Goal: Communication & Community: Share content

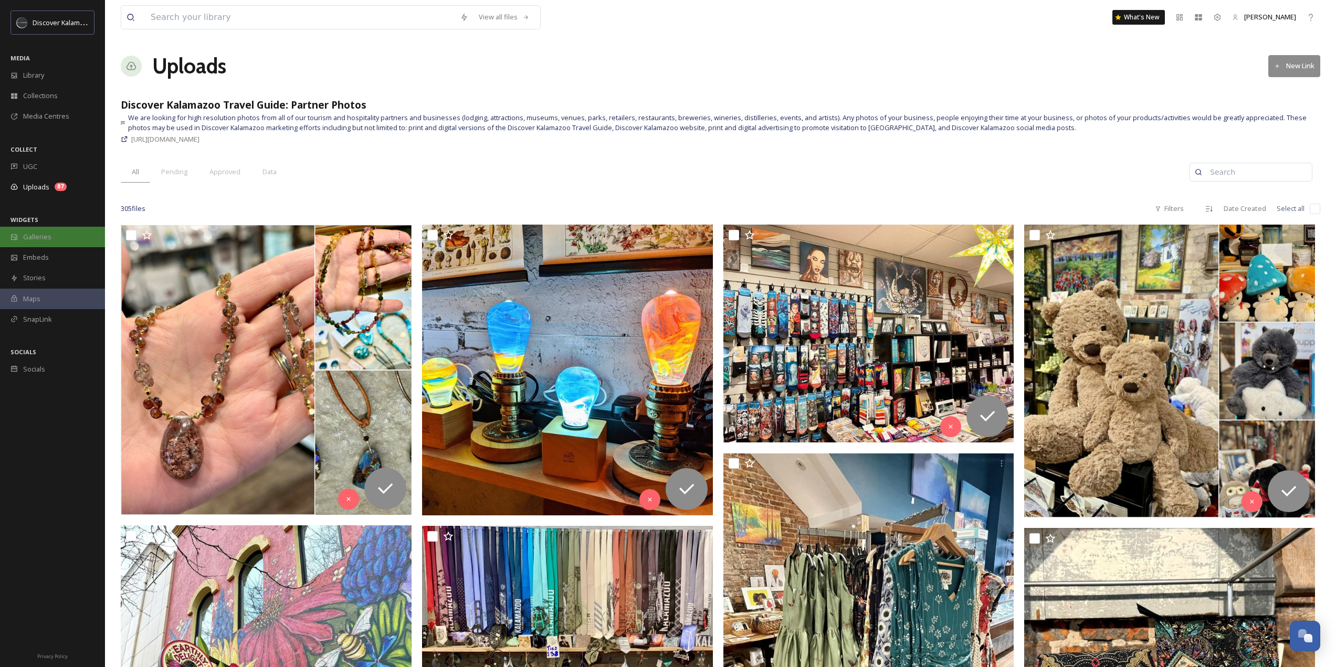
click at [48, 239] on span "Galleries" at bounding box center [37, 237] width 28 height 10
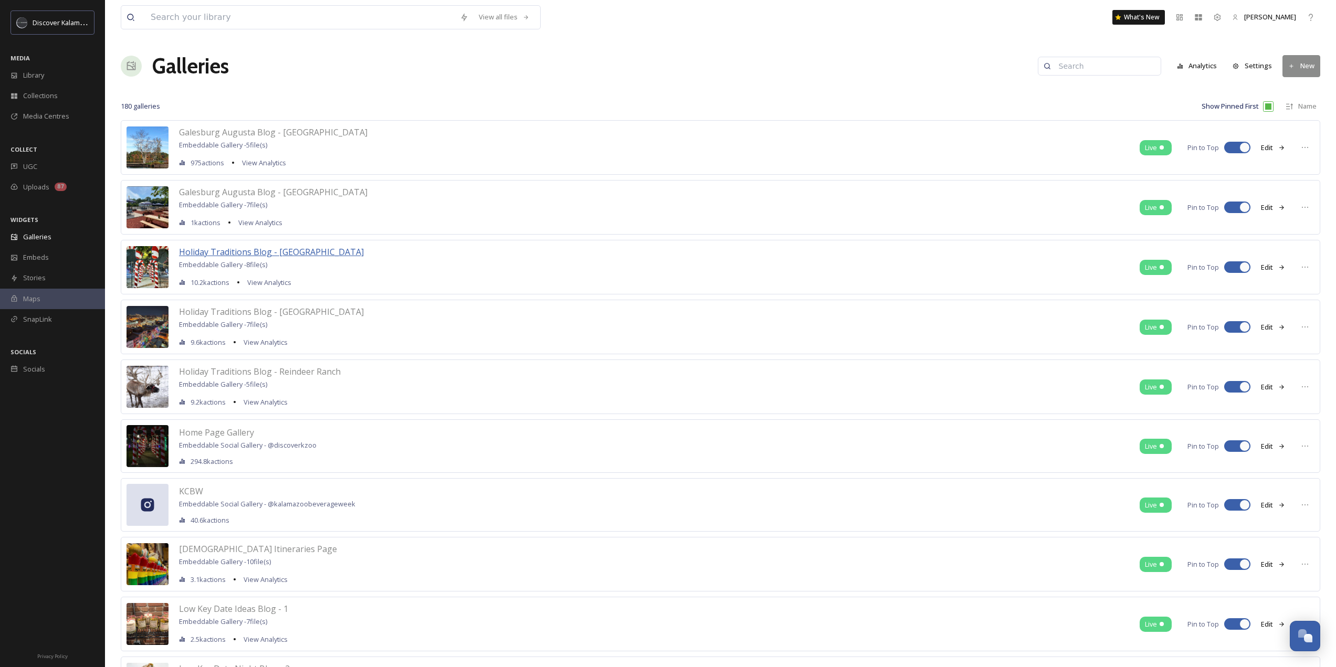
click at [308, 249] on span "Holiday Traditions Blog - [GEOGRAPHIC_DATA]" at bounding box center [271, 252] width 185 height 12
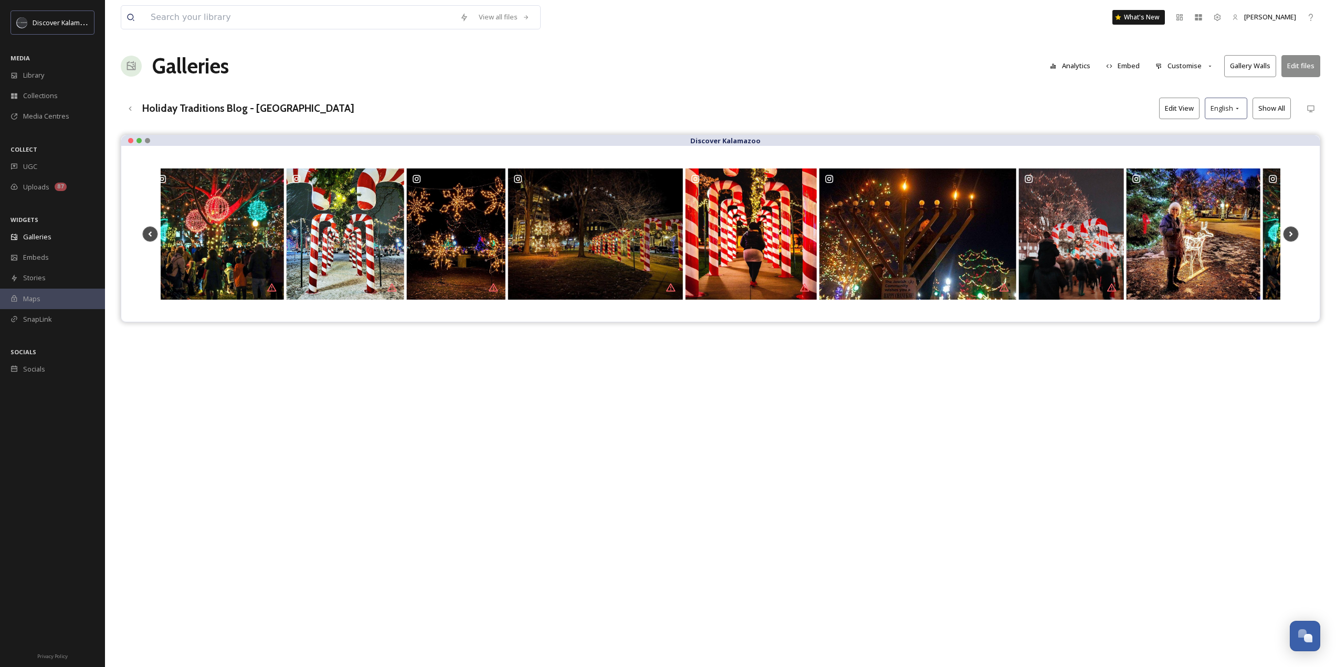
click at [1247, 60] on button "Gallery Walls" at bounding box center [1250, 66] width 52 height 22
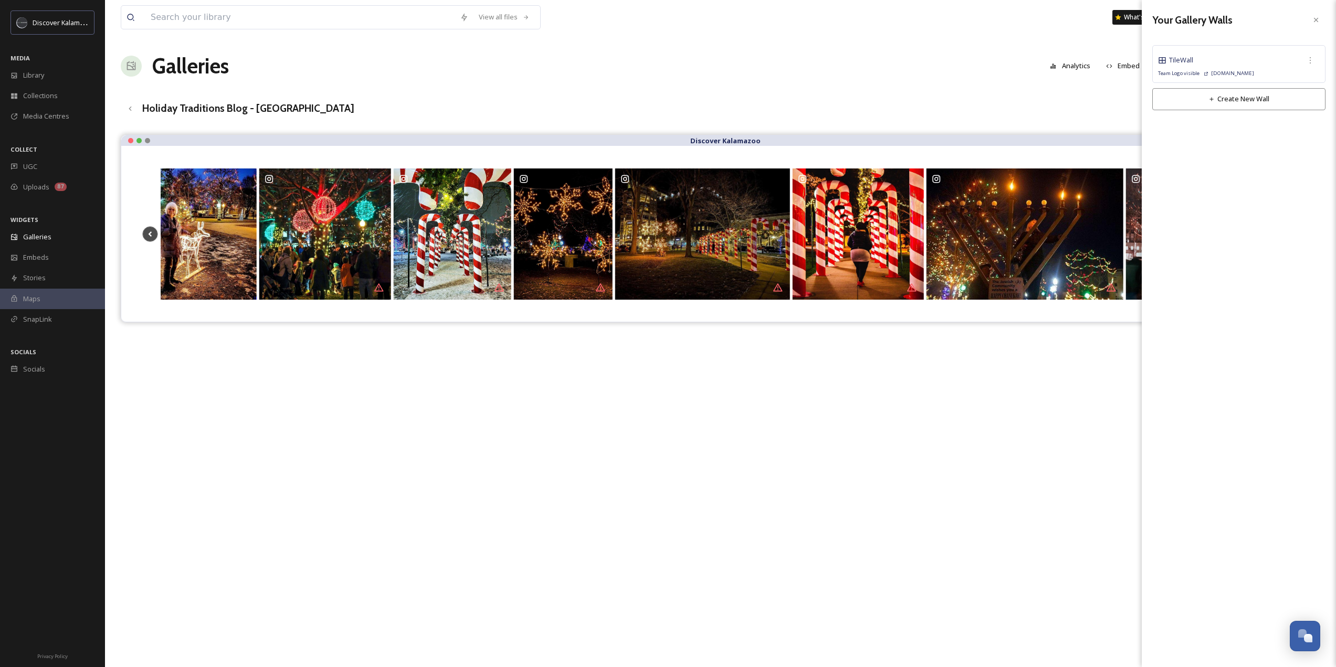
click at [1205, 56] on div "Tile Wall" at bounding box center [1239, 60] width 162 height 19
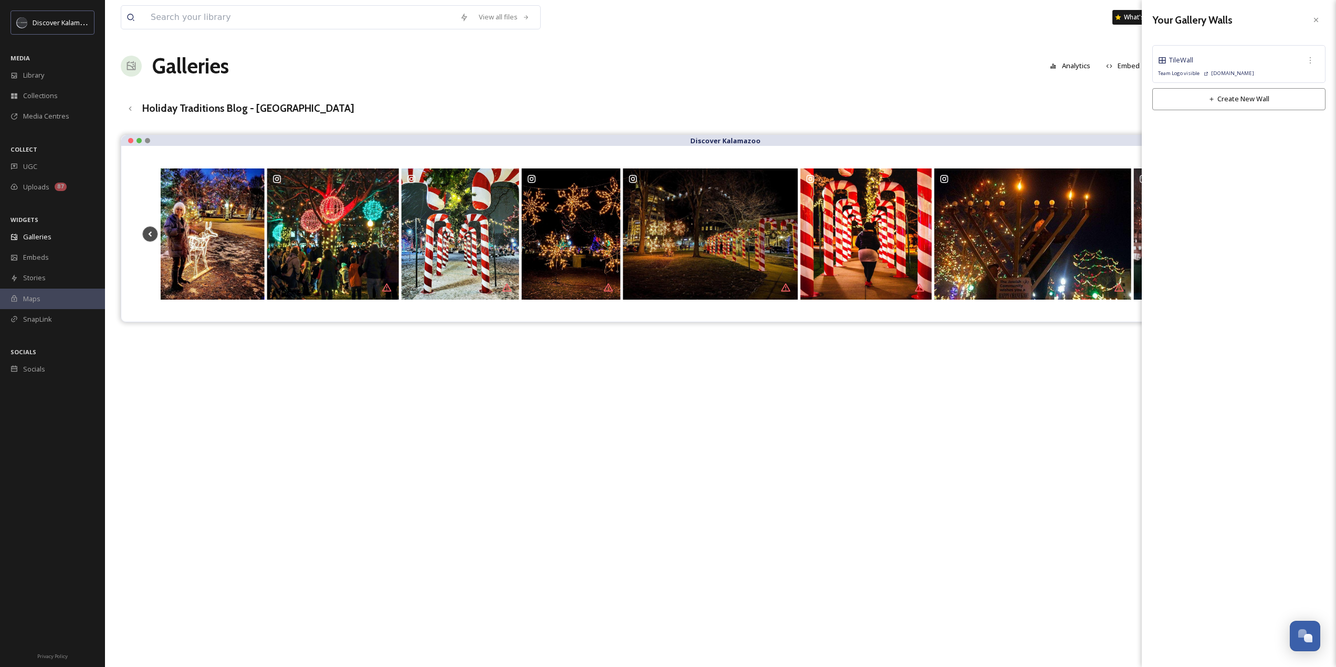
click at [1158, 55] on div "Tile Wall" at bounding box center [1239, 60] width 162 height 19
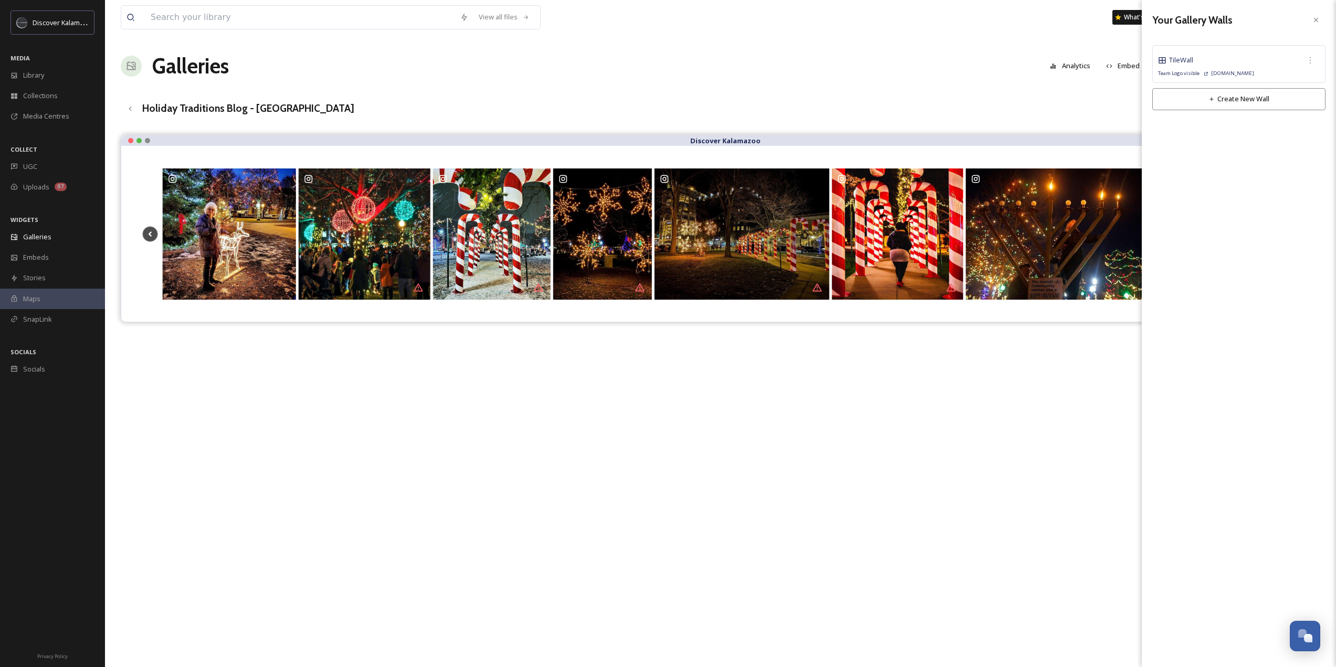
click at [1210, 92] on button "Create New Wall" at bounding box center [1238, 99] width 173 height 22
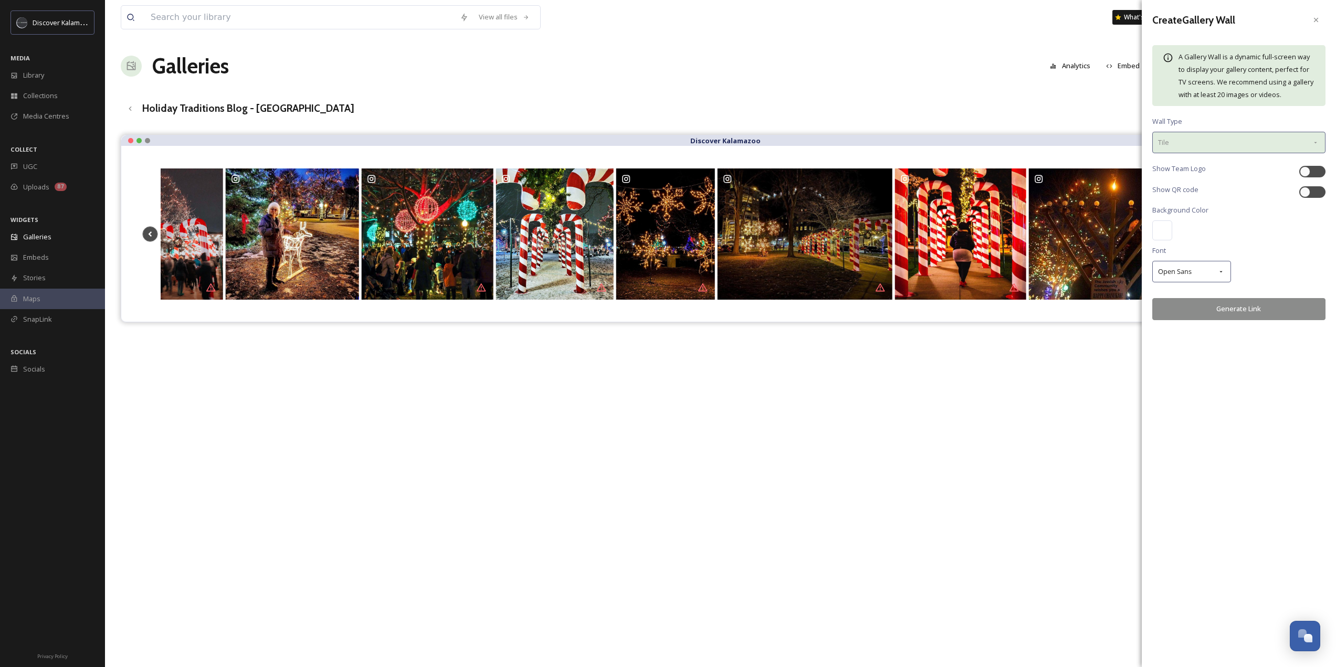
click at [1196, 147] on div "Tile" at bounding box center [1238, 143] width 173 height 22
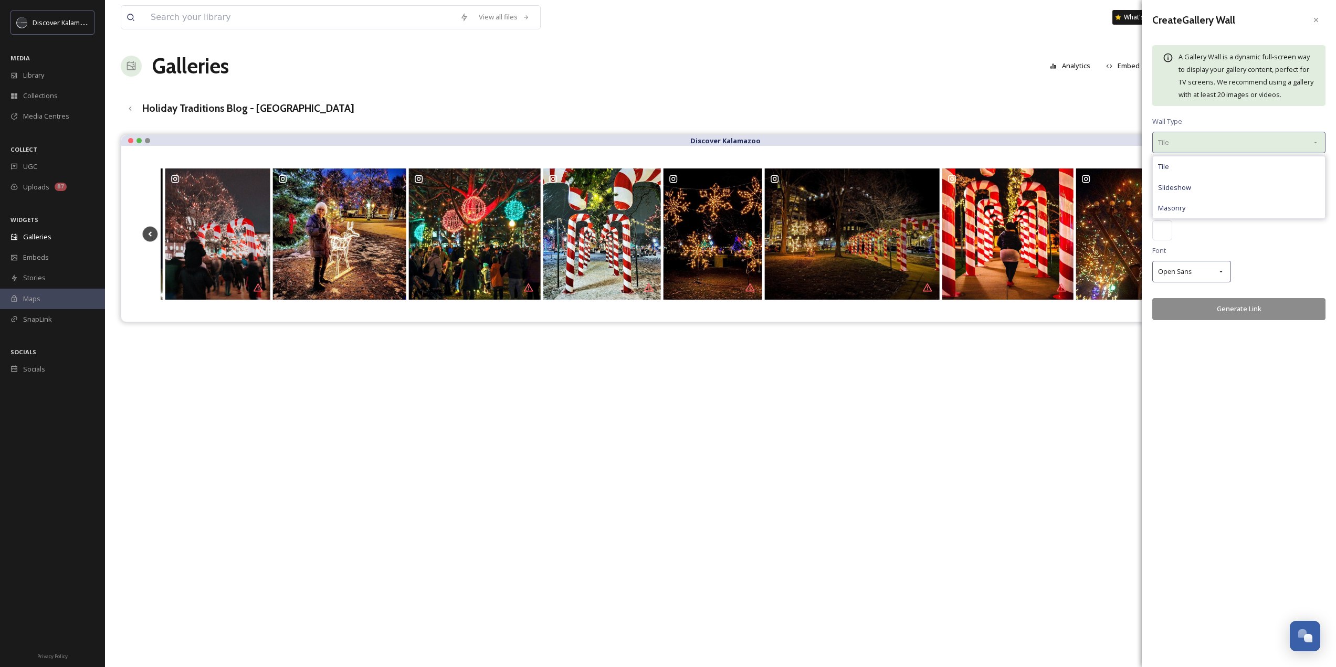
click at [1196, 147] on div "Tile" at bounding box center [1238, 143] width 173 height 22
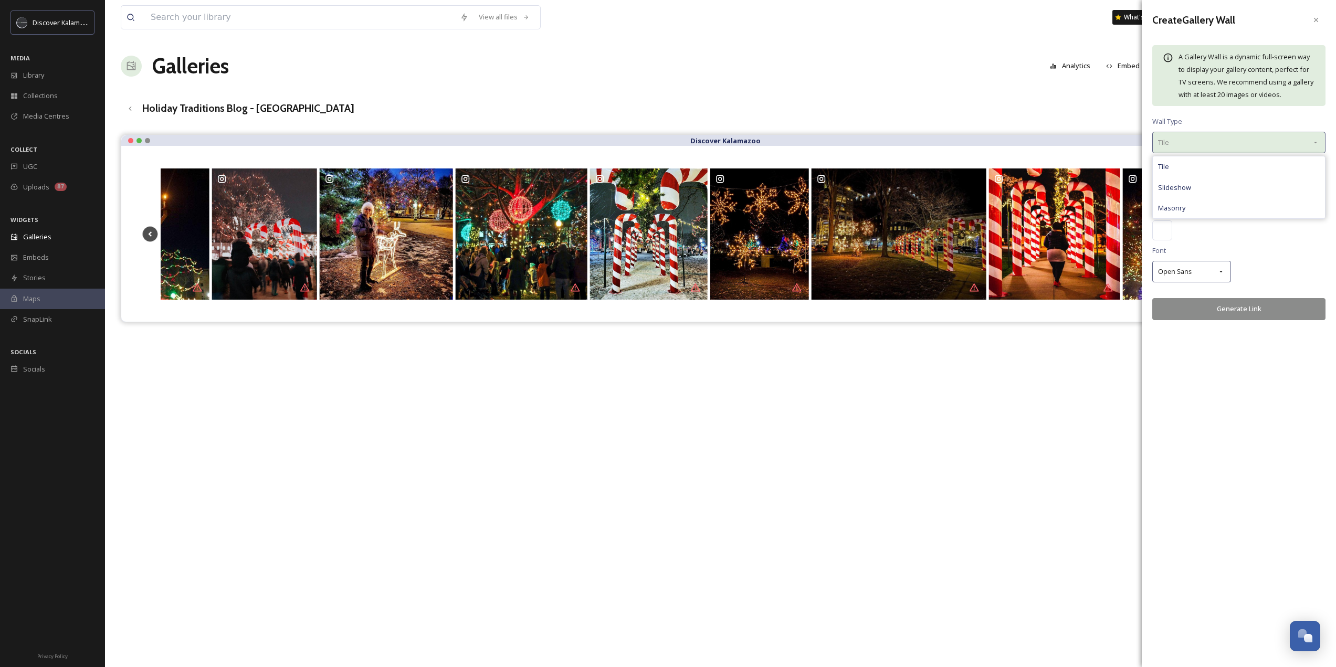
click at [1185, 132] on div "Tile" at bounding box center [1238, 143] width 173 height 22
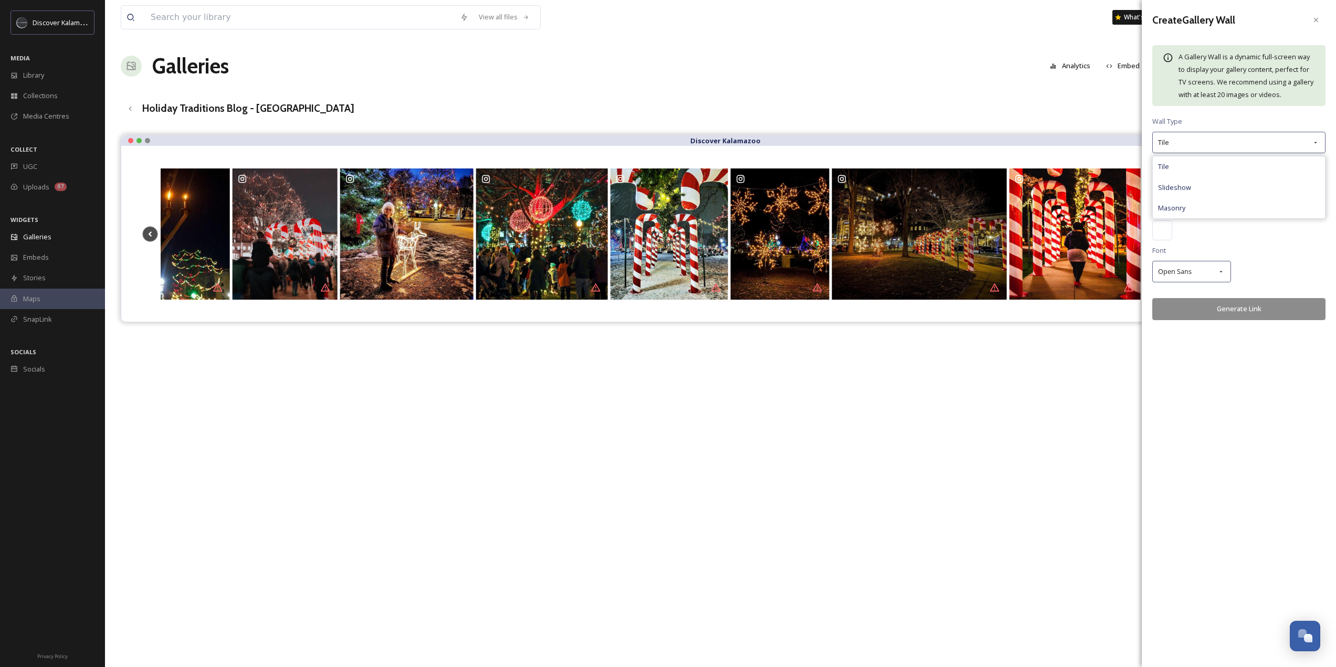
click at [1216, 104] on div "A Gallery Wall is a dynamic full-screen way to display your gallery content, pe…" at bounding box center [1238, 75] width 173 height 61
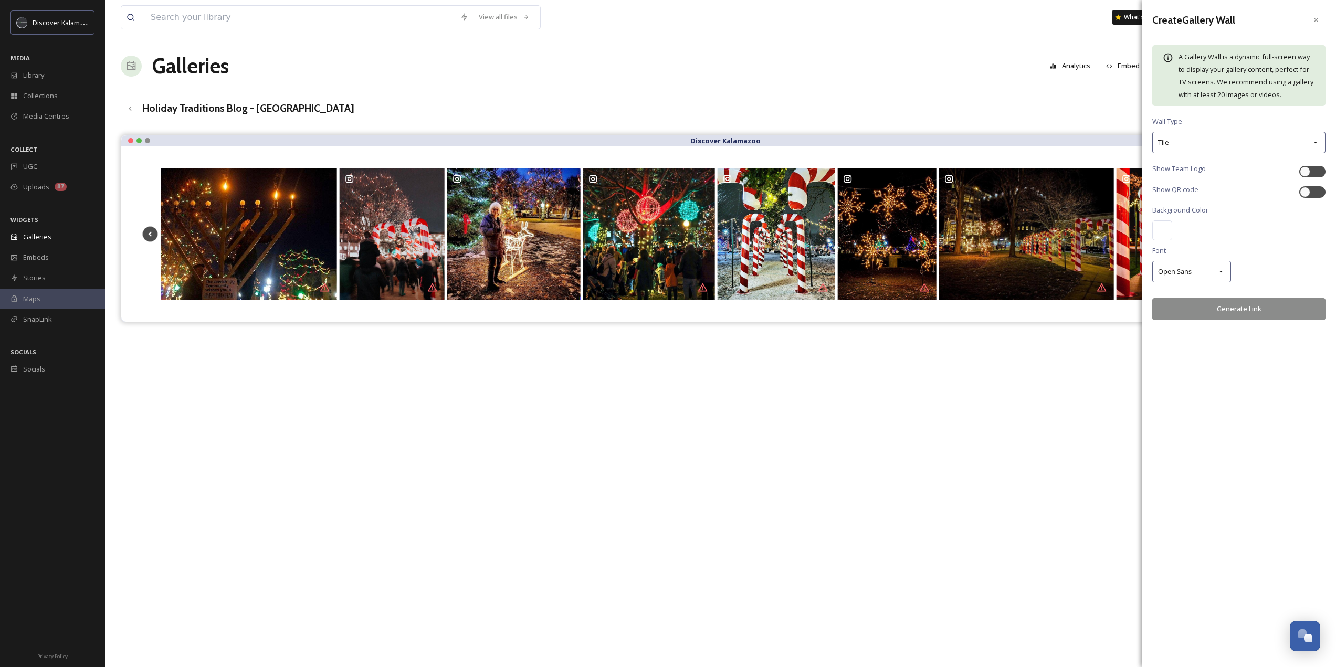
click at [1217, 306] on button "Generate Link" at bounding box center [1238, 309] width 173 height 22
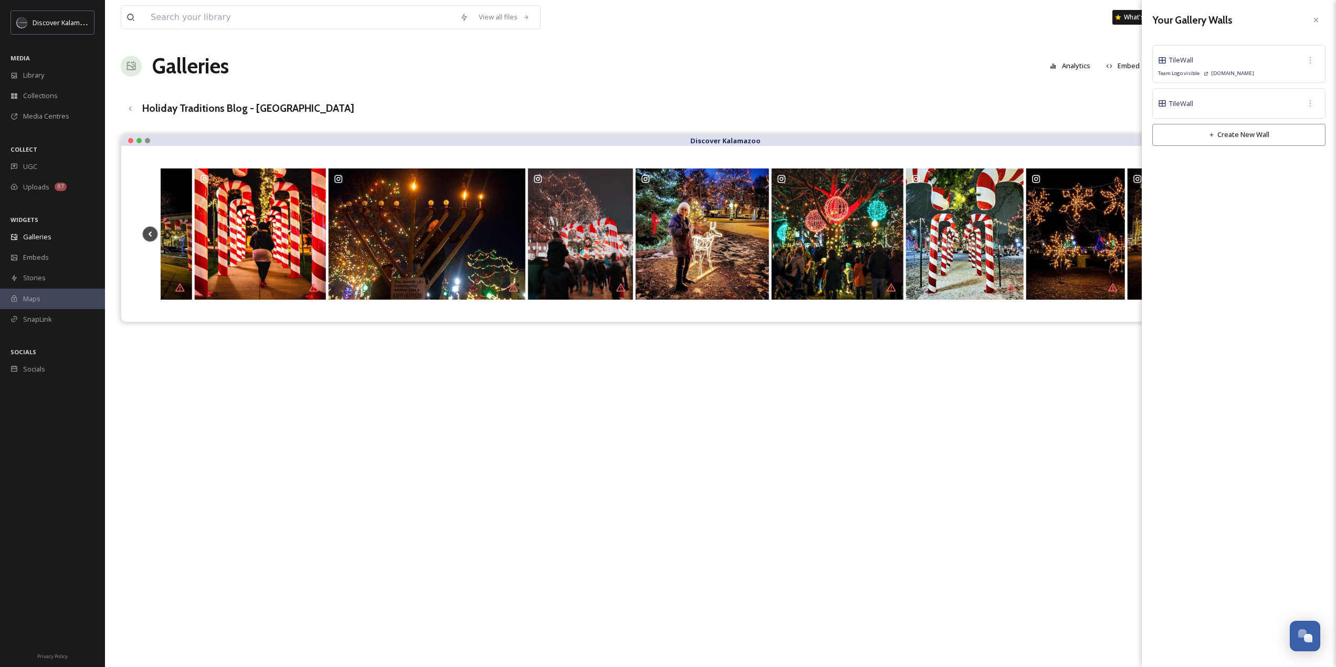
click at [1212, 65] on div "Tile Wall" at bounding box center [1239, 60] width 162 height 19
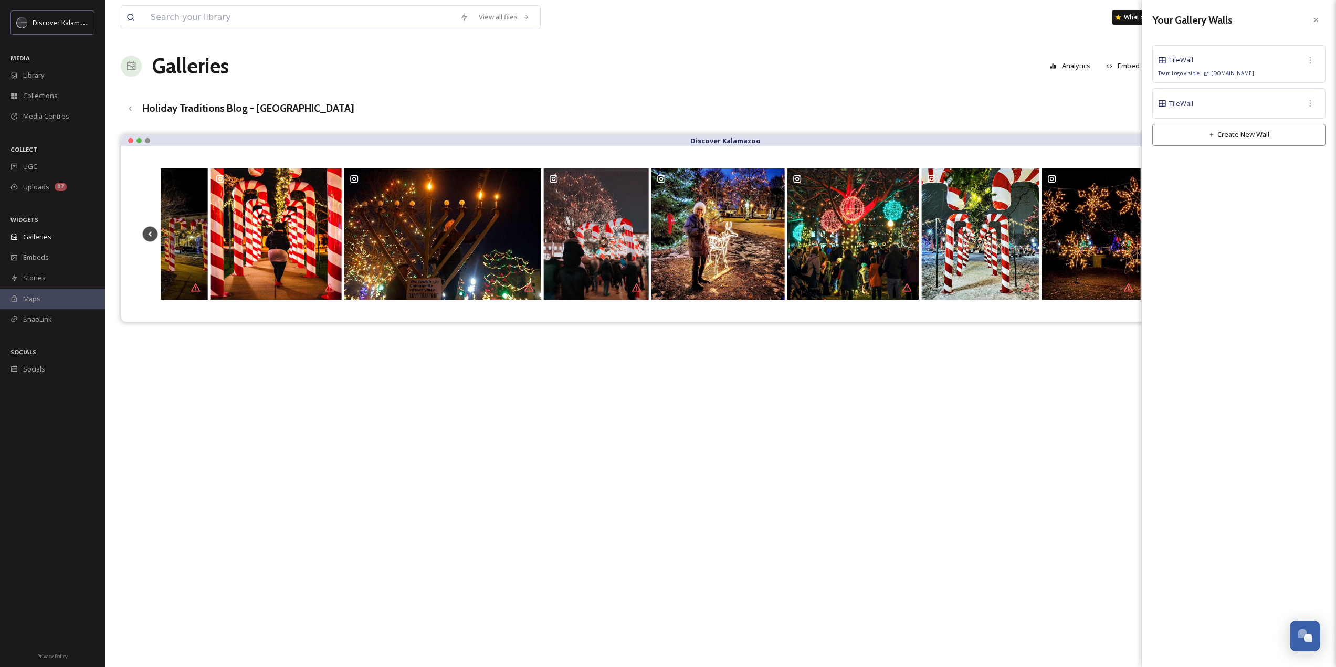
click at [1226, 98] on div "Tile Wall" at bounding box center [1239, 103] width 162 height 19
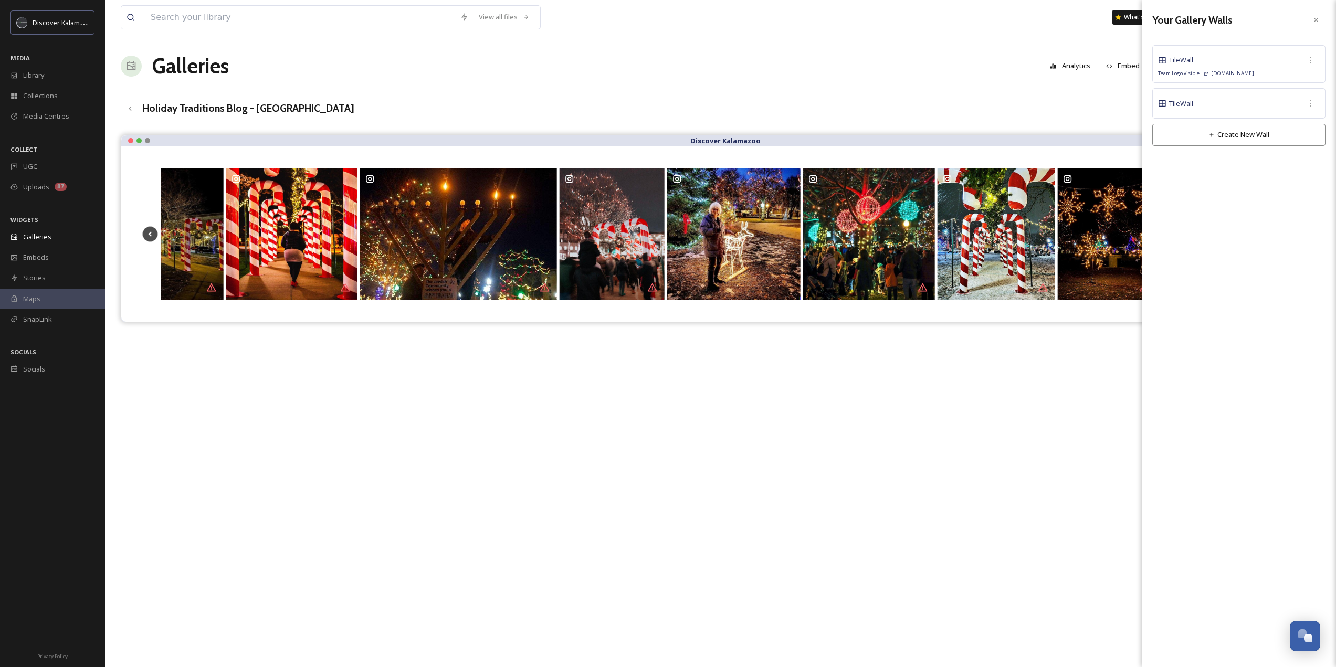
click at [1155, 99] on div "Tile Wall" at bounding box center [1238, 103] width 173 height 30
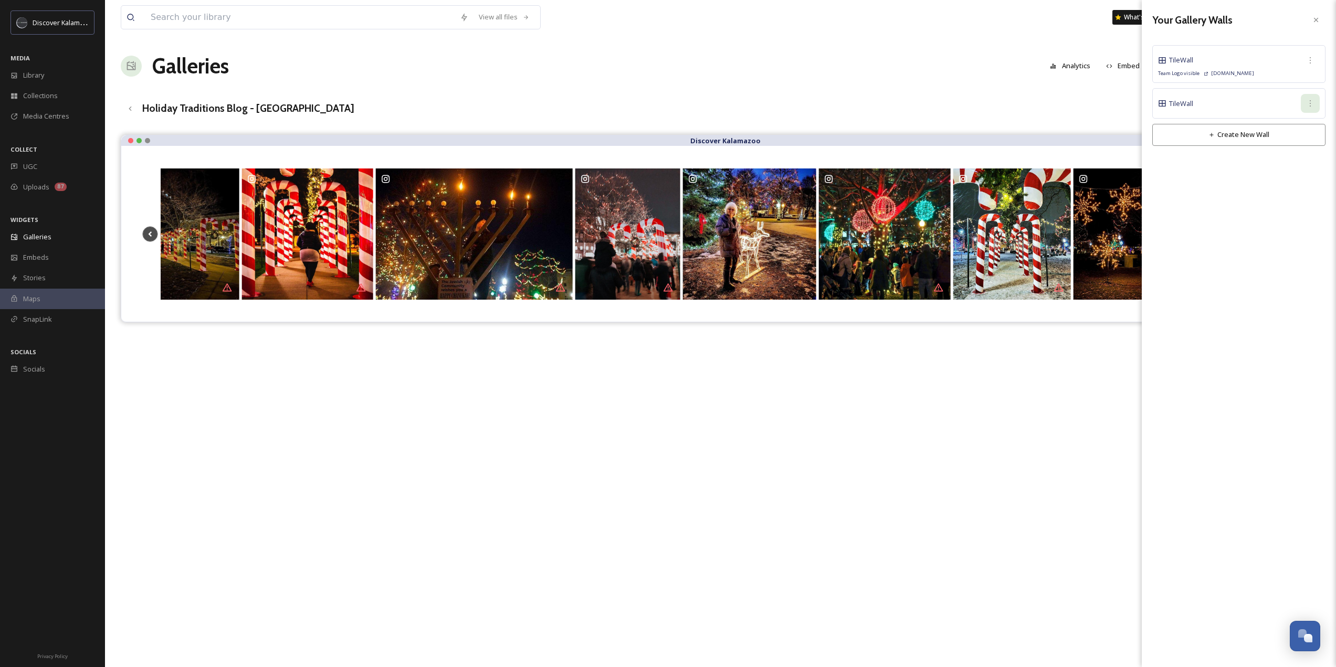
click at [1307, 102] on icon at bounding box center [1310, 103] width 8 height 8
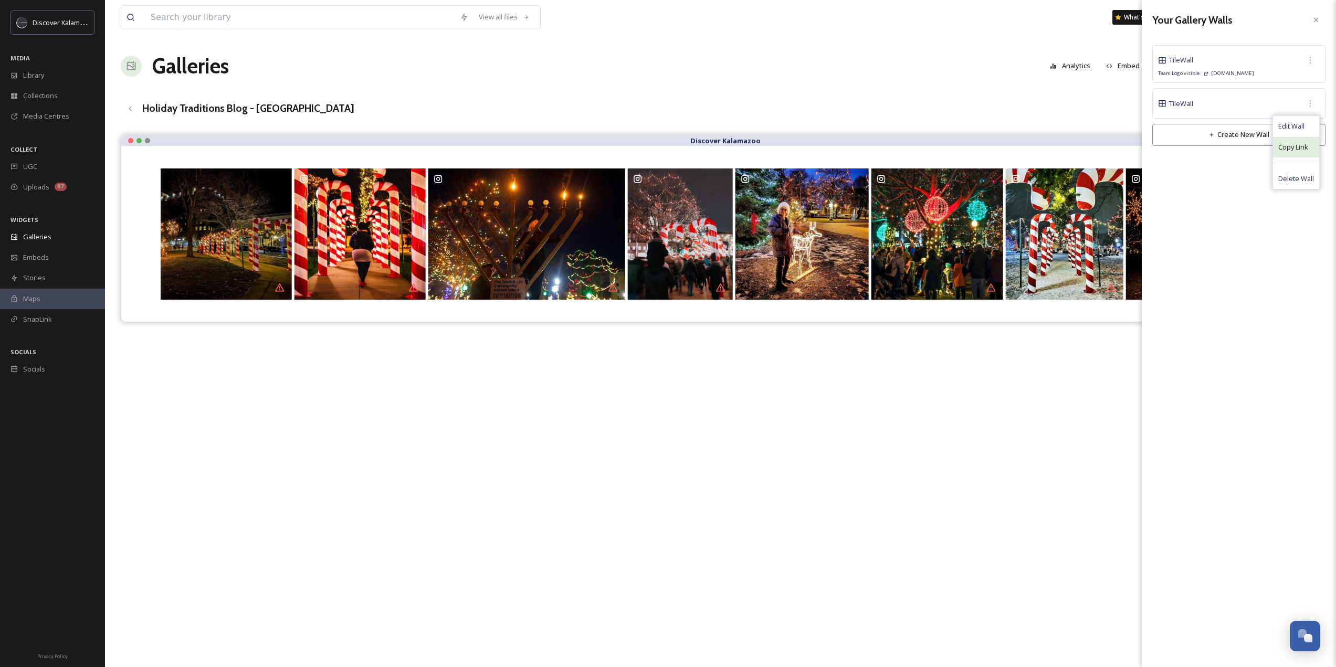
click at [1296, 152] on span "Copy Link" at bounding box center [1293, 147] width 30 height 10
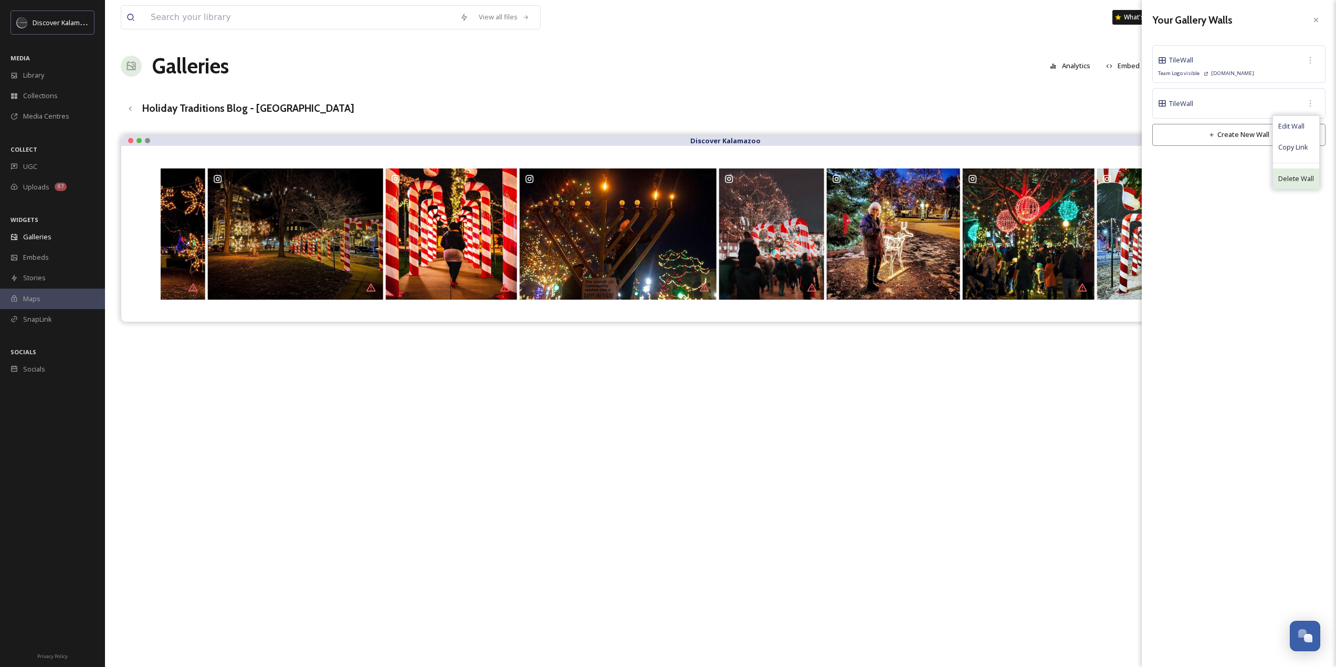
click at [1310, 176] on span "Delete Wall" at bounding box center [1296, 179] width 36 height 10
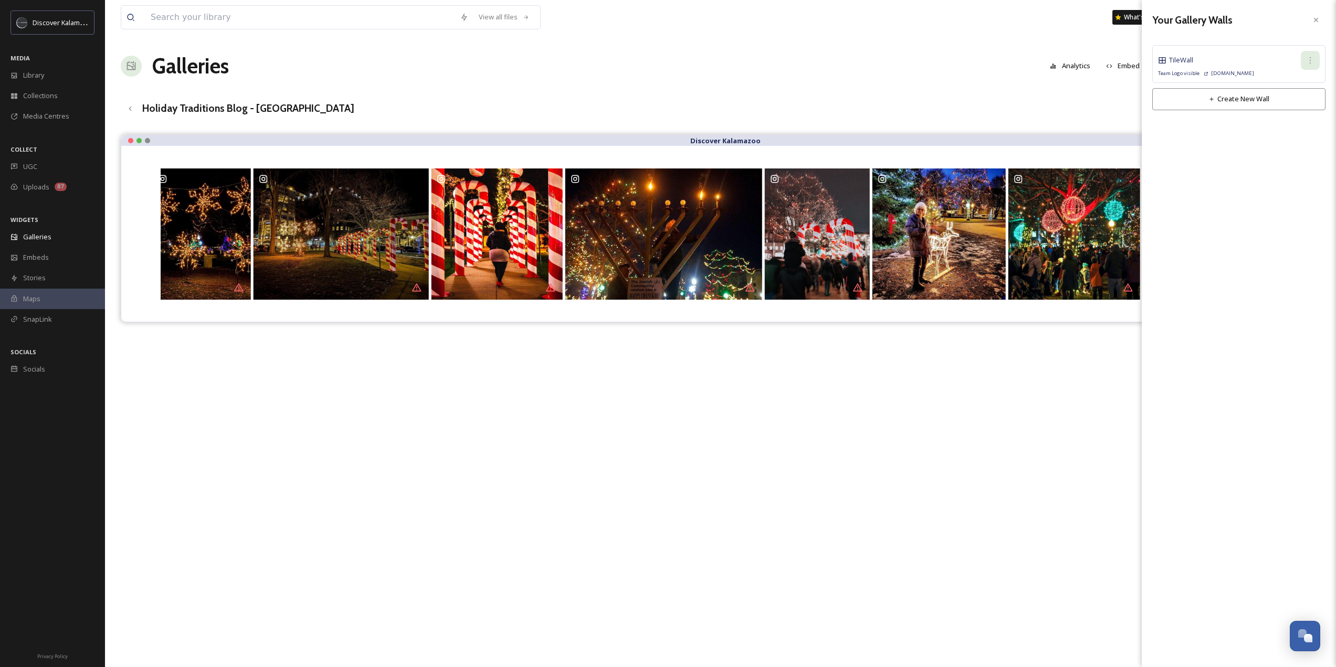
click at [1308, 62] on icon at bounding box center [1310, 60] width 8 height 8
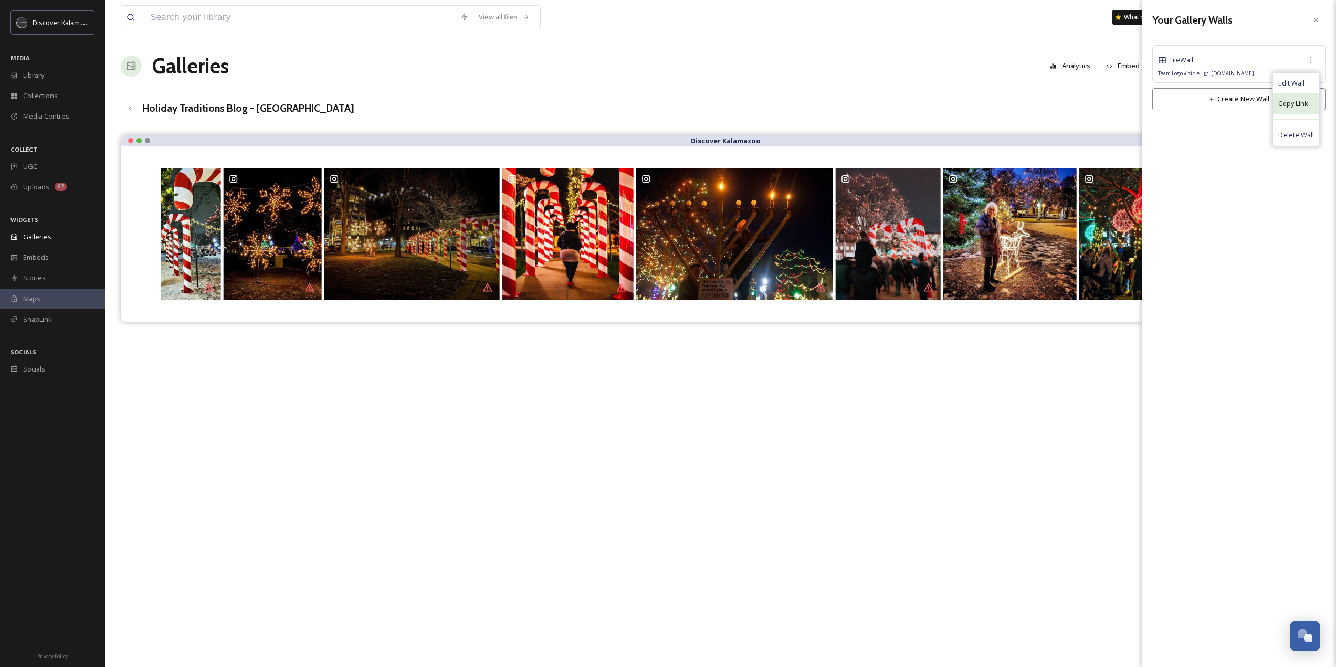
click at [1307, 104] on span "Copy Link" at bounding box center [1293, 104] width 30 height 10
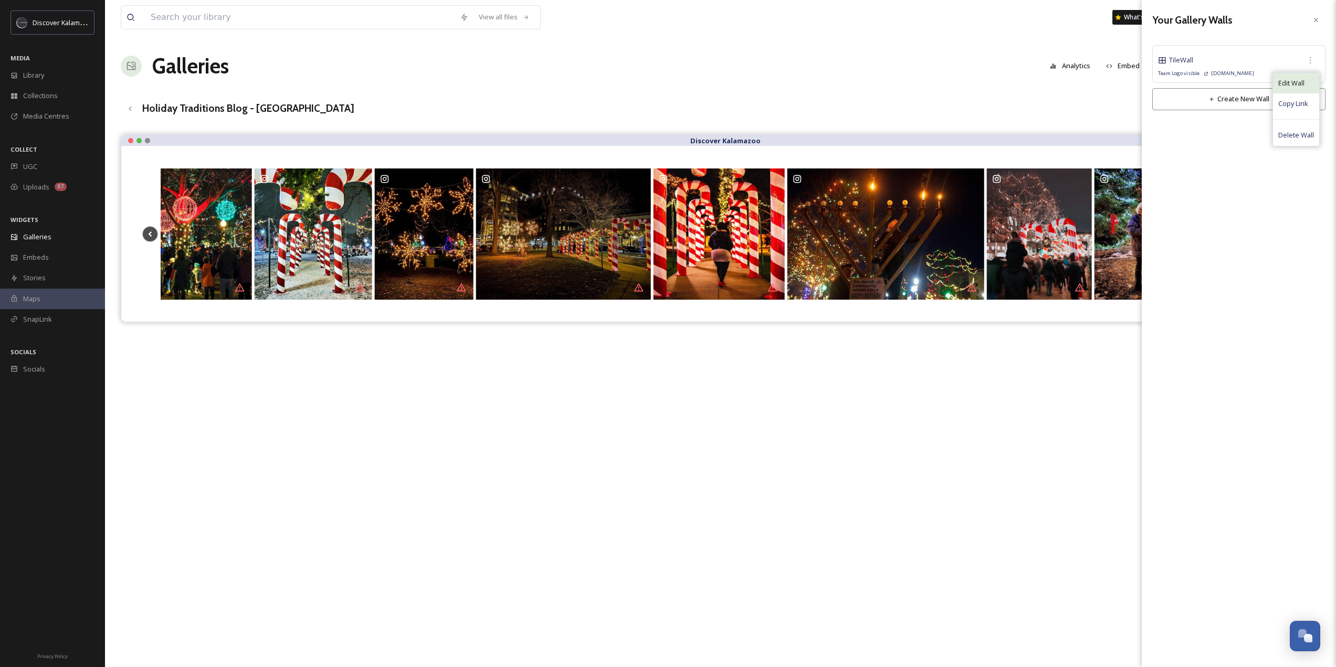
click at [1288, 87] on span "Edit Wall" at bounding box center [1291, 83] width 26 height 10
checkbox input "true"
type input "[URL][DOMAIN_NAME]"
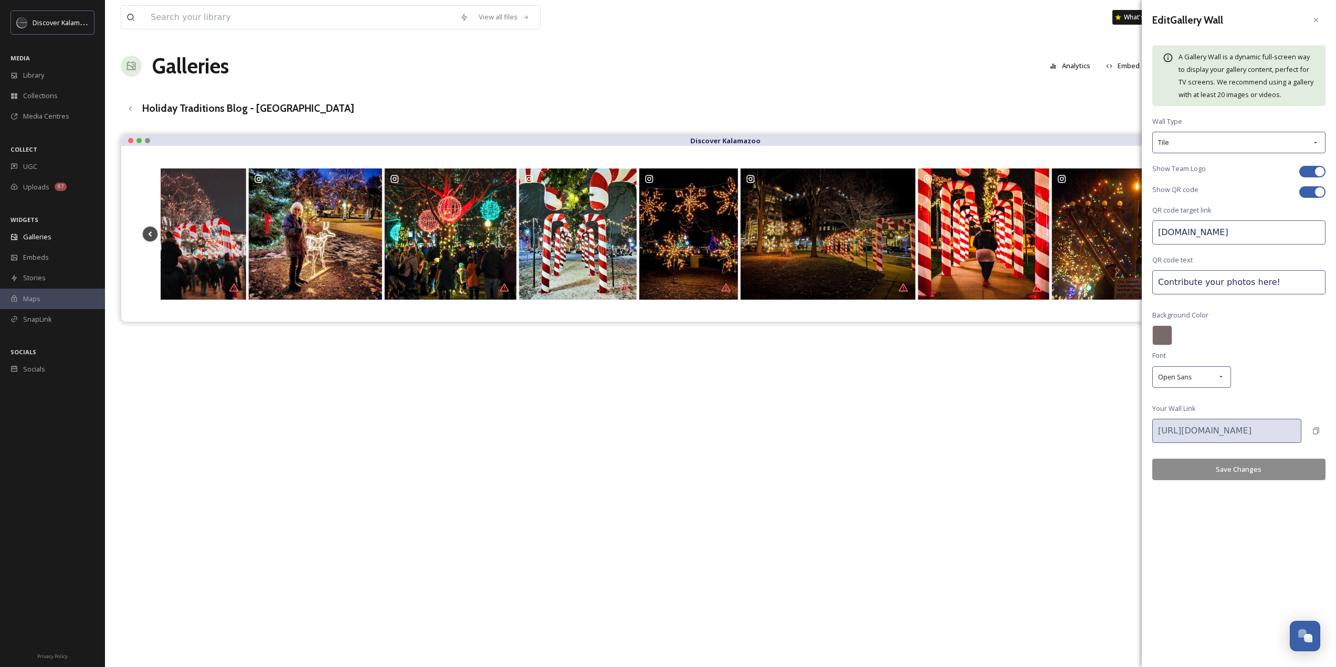
click at [1161, 334] on div at bounding box center [1162, 335] width 20 height 20
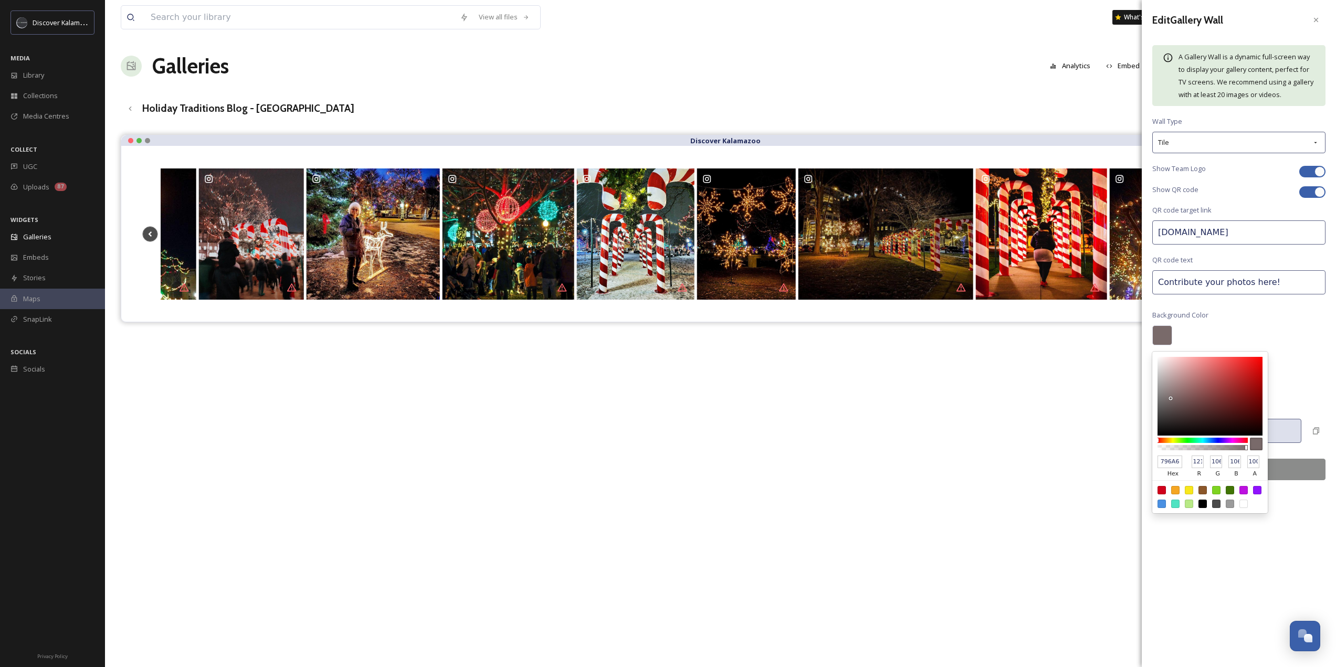
click at [1230, 490] on div at bounding box center [1230, 490] width 8 height 8
type input "417505"
type input "65"
type input "117"
type input "5"
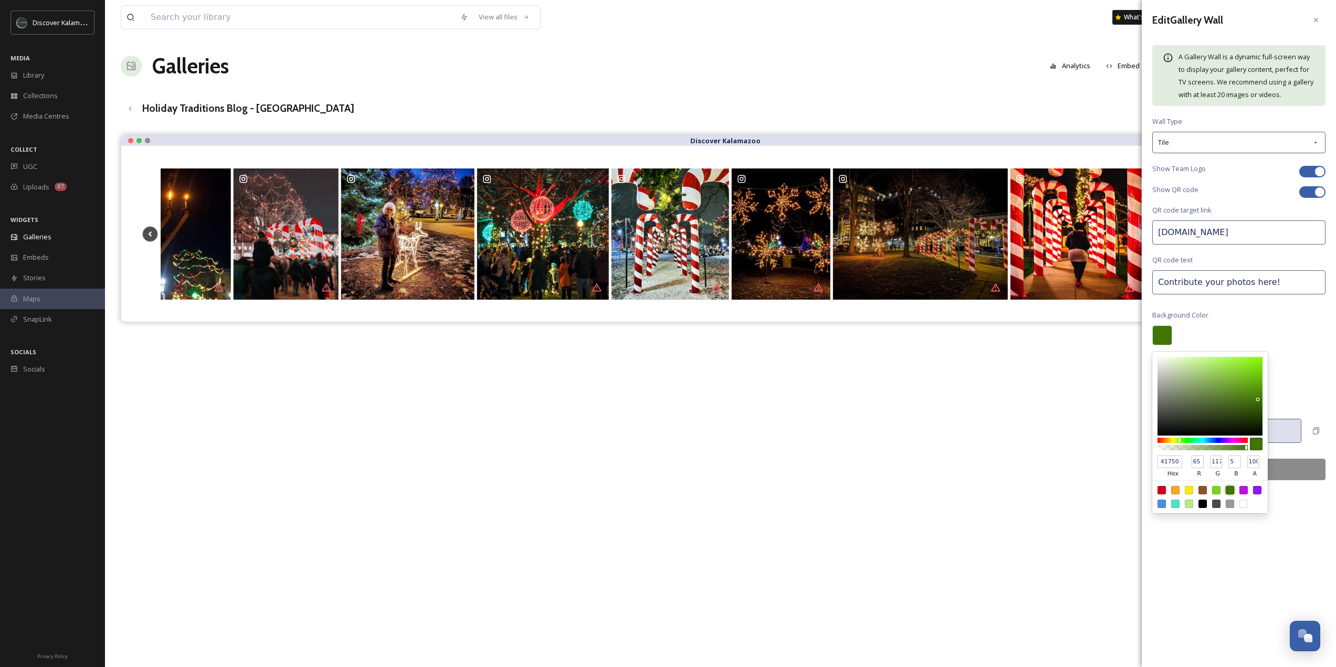
click at [1288, 565] on div "Edit Gallery Wall A Gallery Wall is a dynamic full-screen way to display your g…" at bounding box center [1239, 333] width 194 height 667
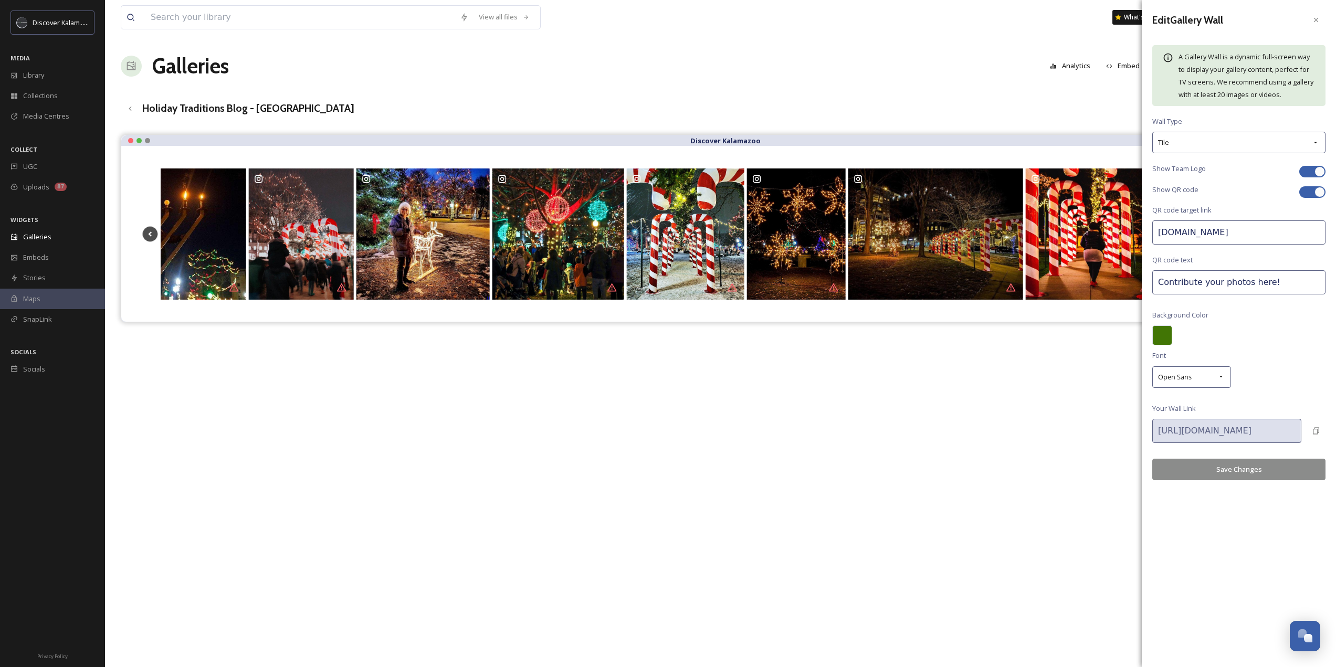
click at [1027, 456] on div "Discover Kalamazoo" at bounding box center [720, 468] width 1199 height 667
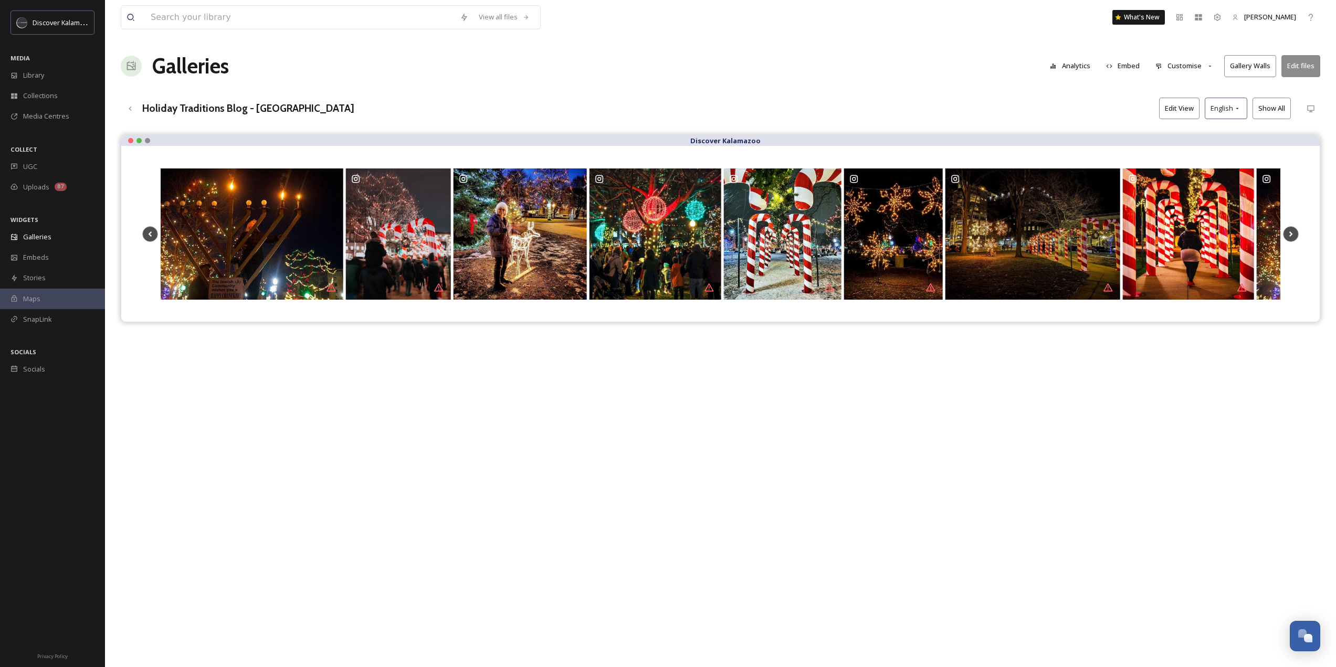
click at [1245, 63] on button "Gallery Walls" at bounding box center [1250, 66] width 52 height 22
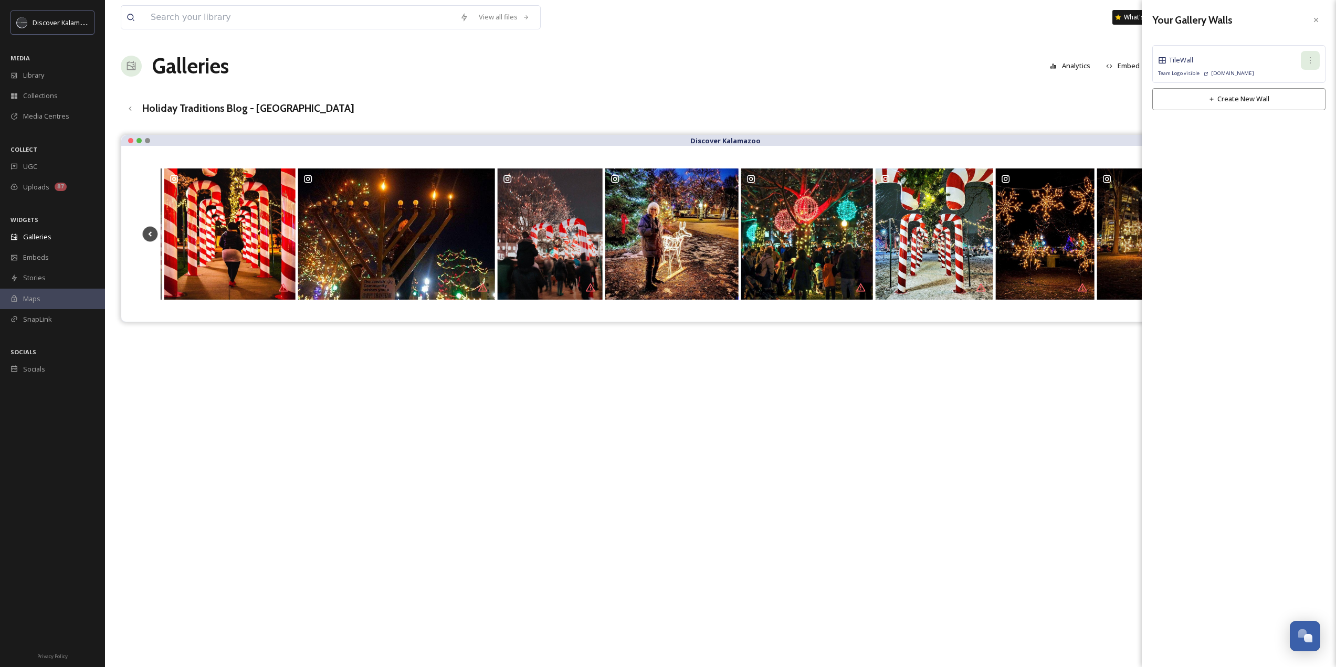
click at [1315, 62] on div at bounding box center [1310, 60] width 19 height 19
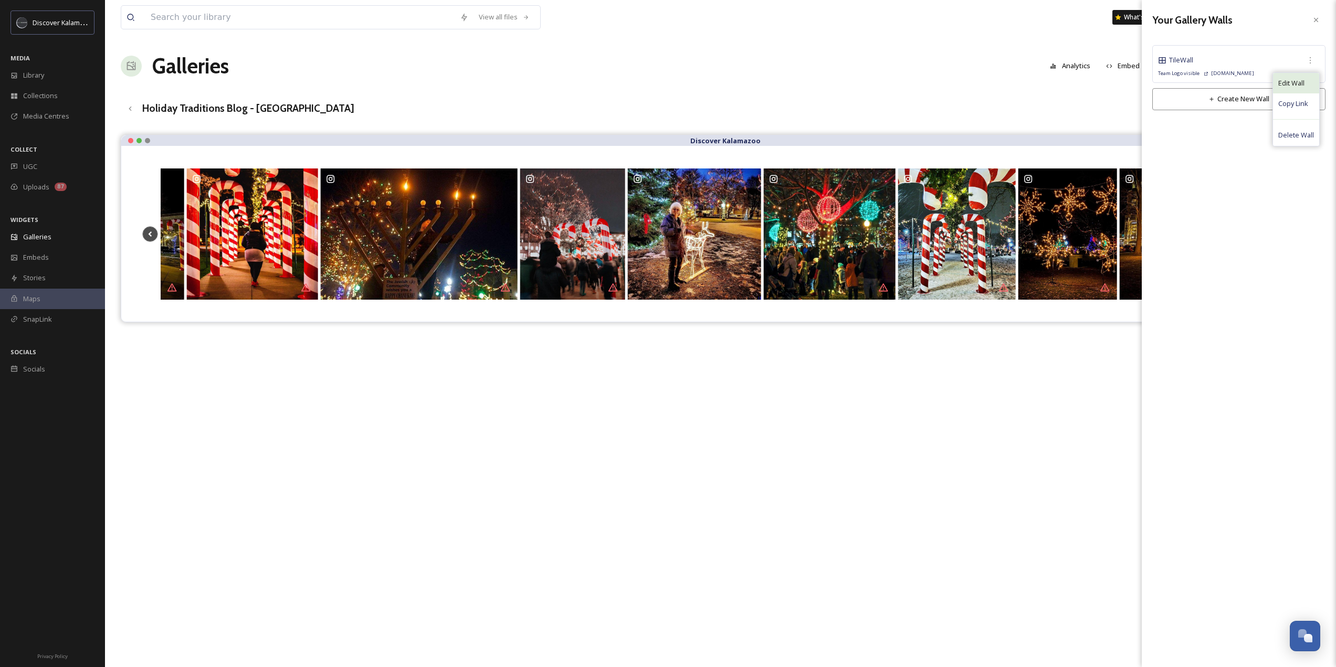
click at [1310, 77] on div "Edit Wall" at bounding box center [1296, 83] width 46 height 20
checkbox input "true"
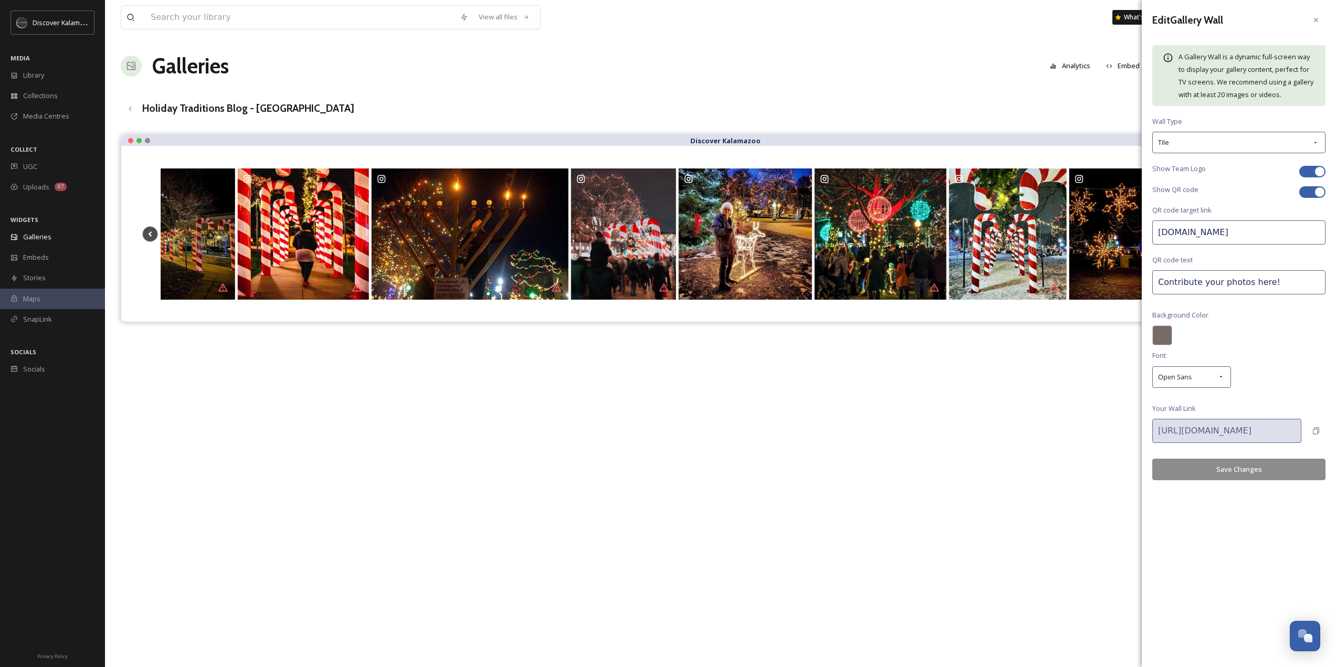
click at [1162, 332] on div at bounding box center [1162, 335] width 20 height 20
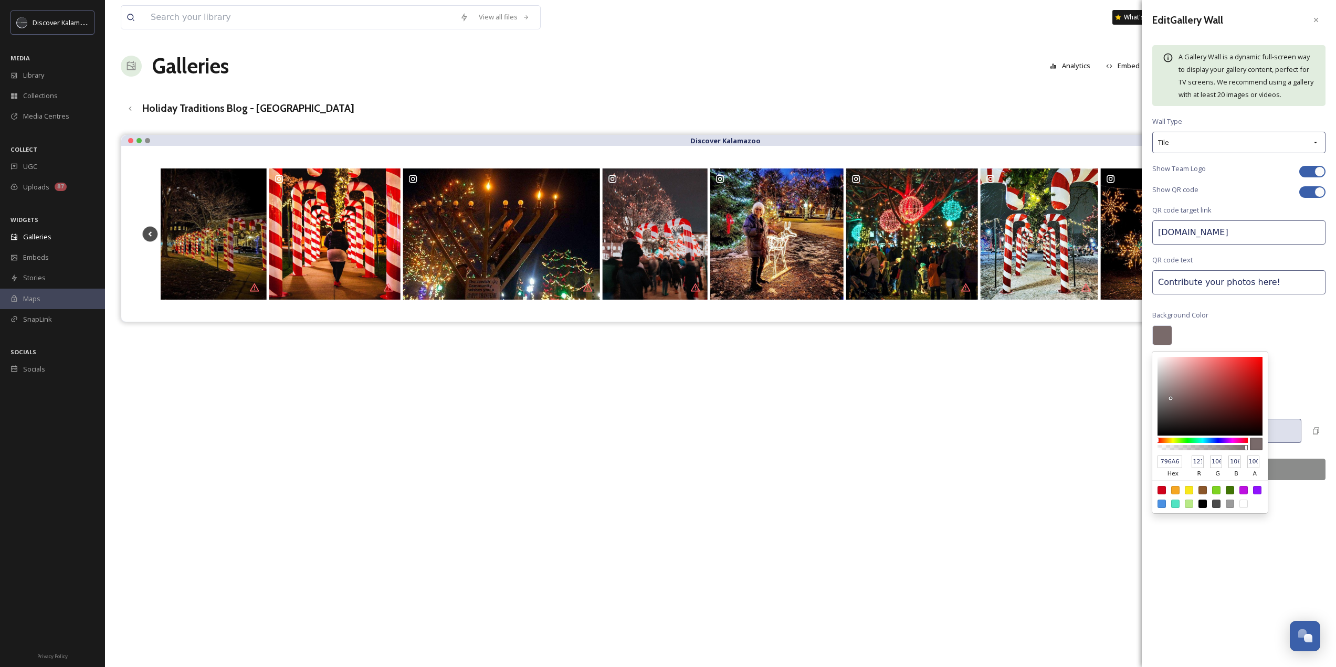
click at [1231, 488] on div at bounding box center [1230, 490] width 8 height 8
type input "417505"
type input "65"
type input "117"
type input "5"
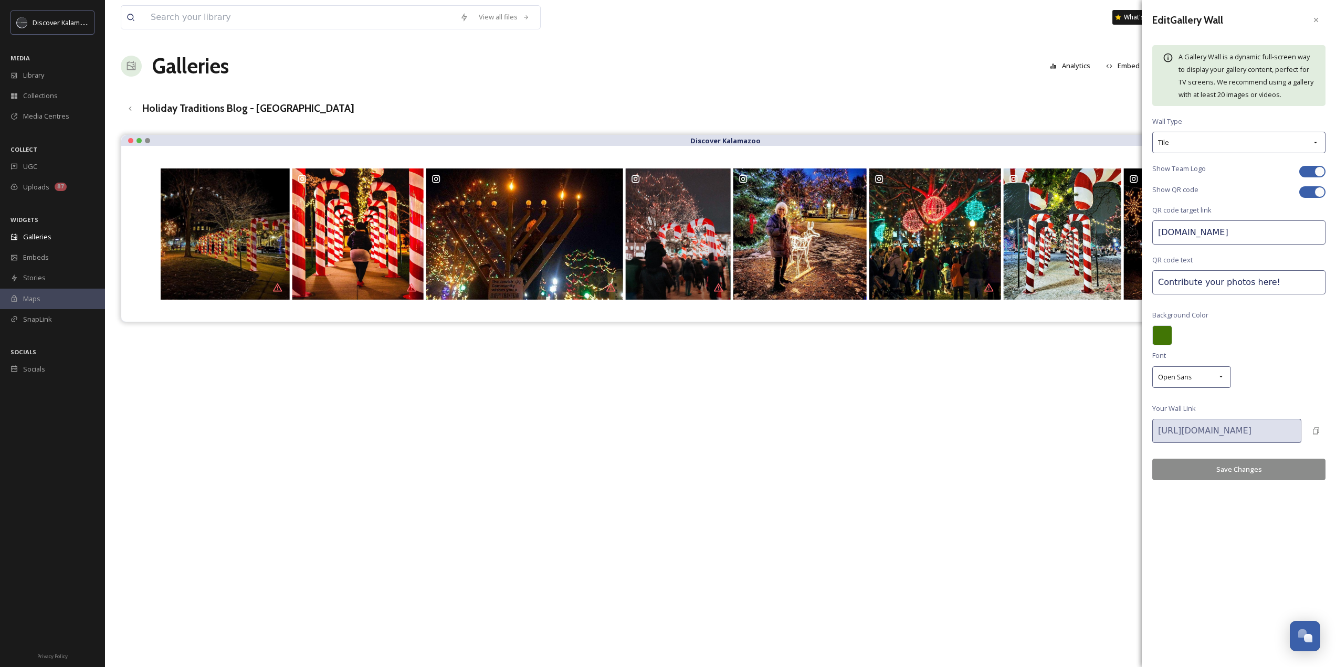
click at [1295, 459] on button "Save Changes" at bounding box center [1238, 470] width 173 height 22
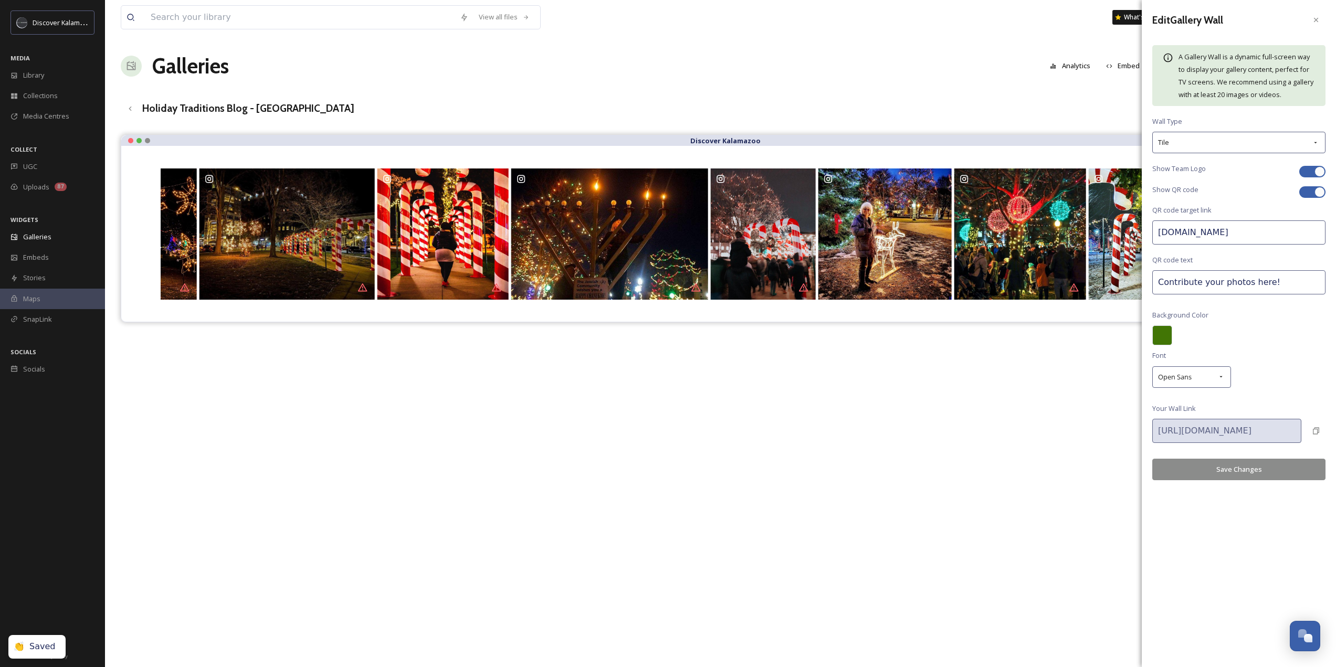
click at [1076, 396] on div "Discover Kalamazoo" at bounding box center [720, 468] width 1199 height 667
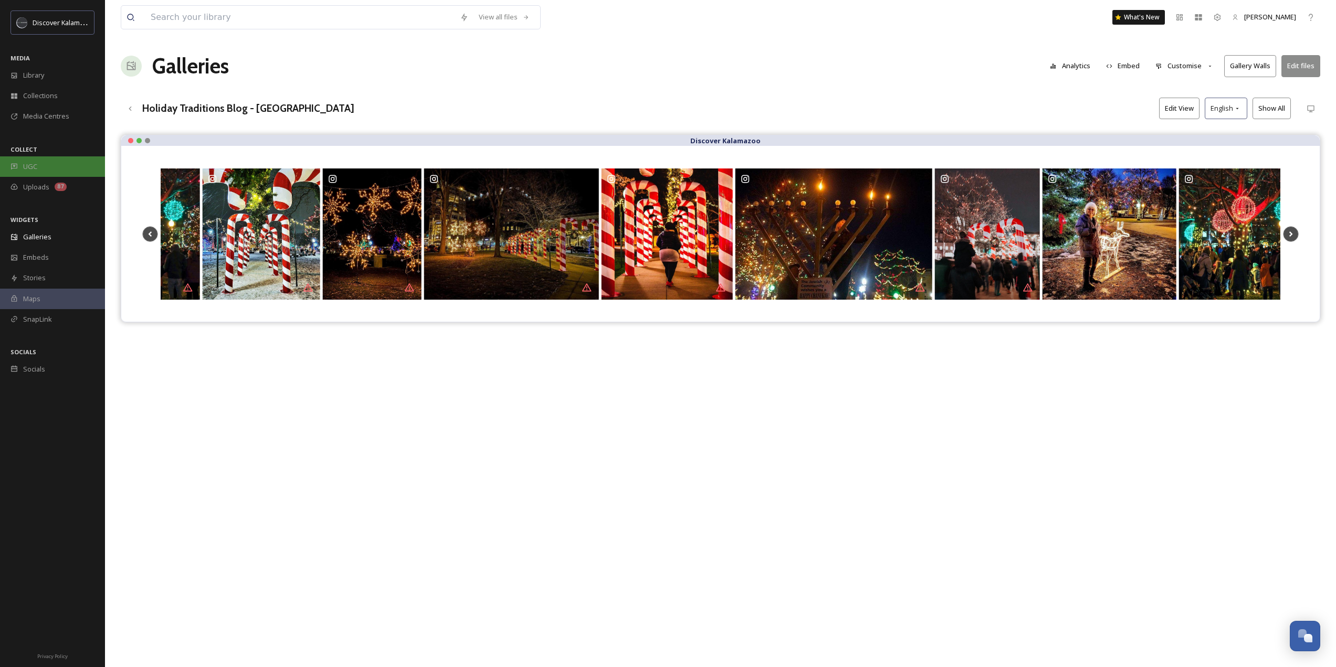
click at [49, 156] on div "UGC" at bounding box center [52, 166] width 105 height 20
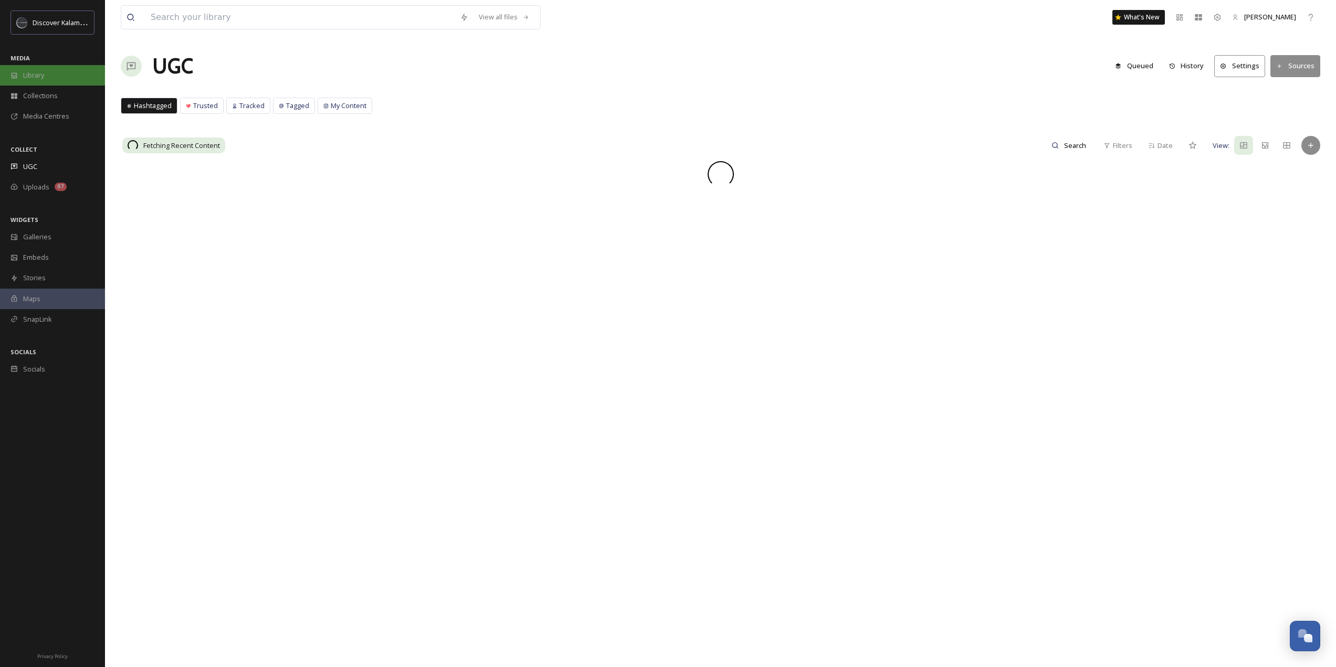
click at [41, 73] on span "Library" at bounding box center [33, 75] width 21 height 10
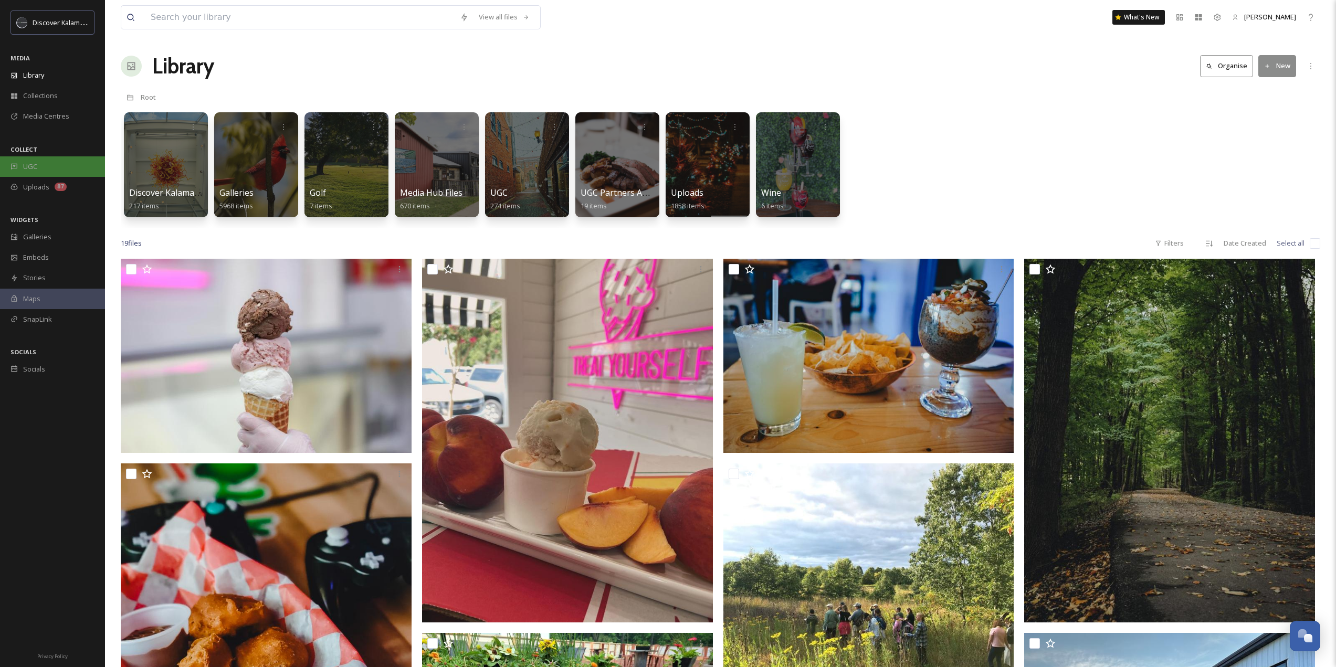
click at [38, 165] on div "UGC" at bounding box center [52, 166] width 105 height 20
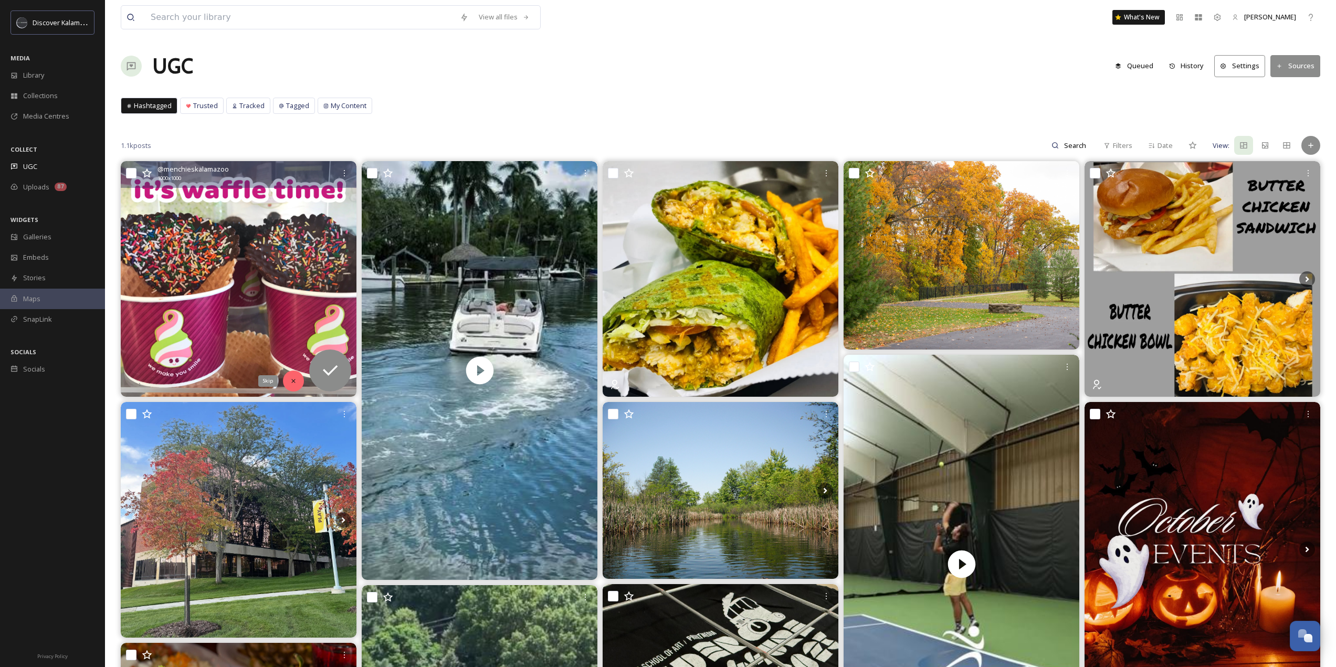
click at [296, 375] on div "Skip" at bounding box center [293, 381] width 21 height 21
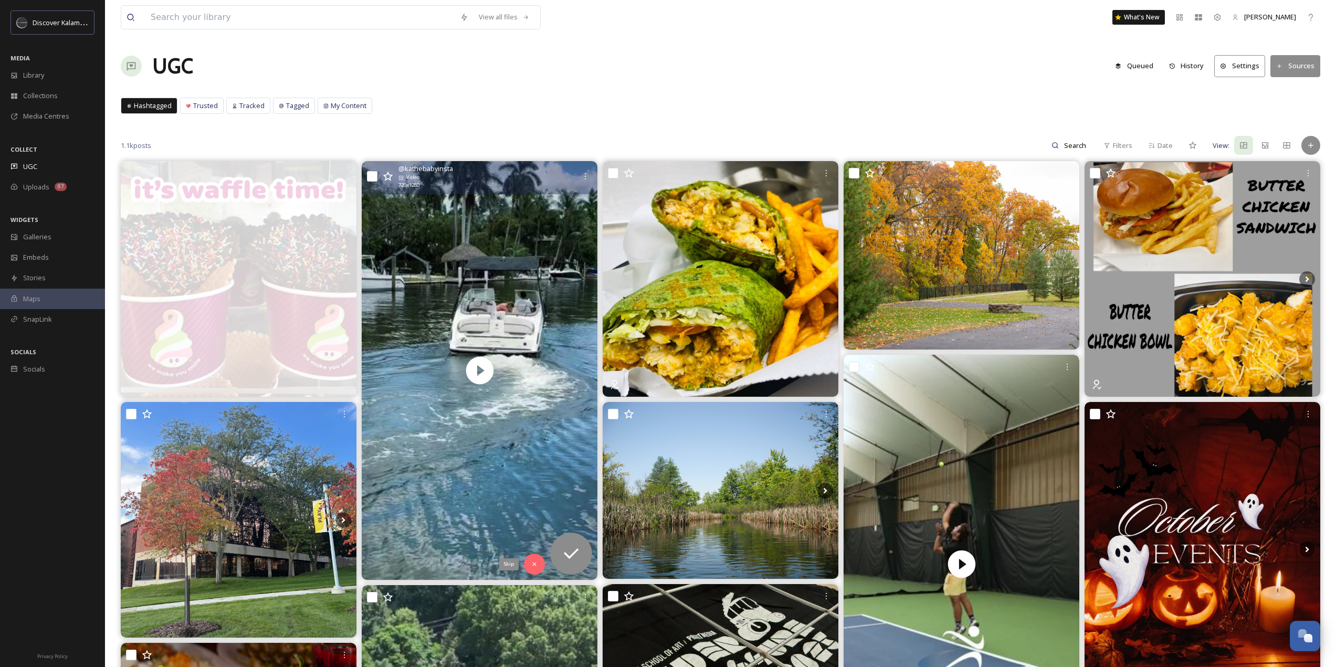
click at [536, 560] on div "Skip" at bounding box center [534, 564] width 21 height 21
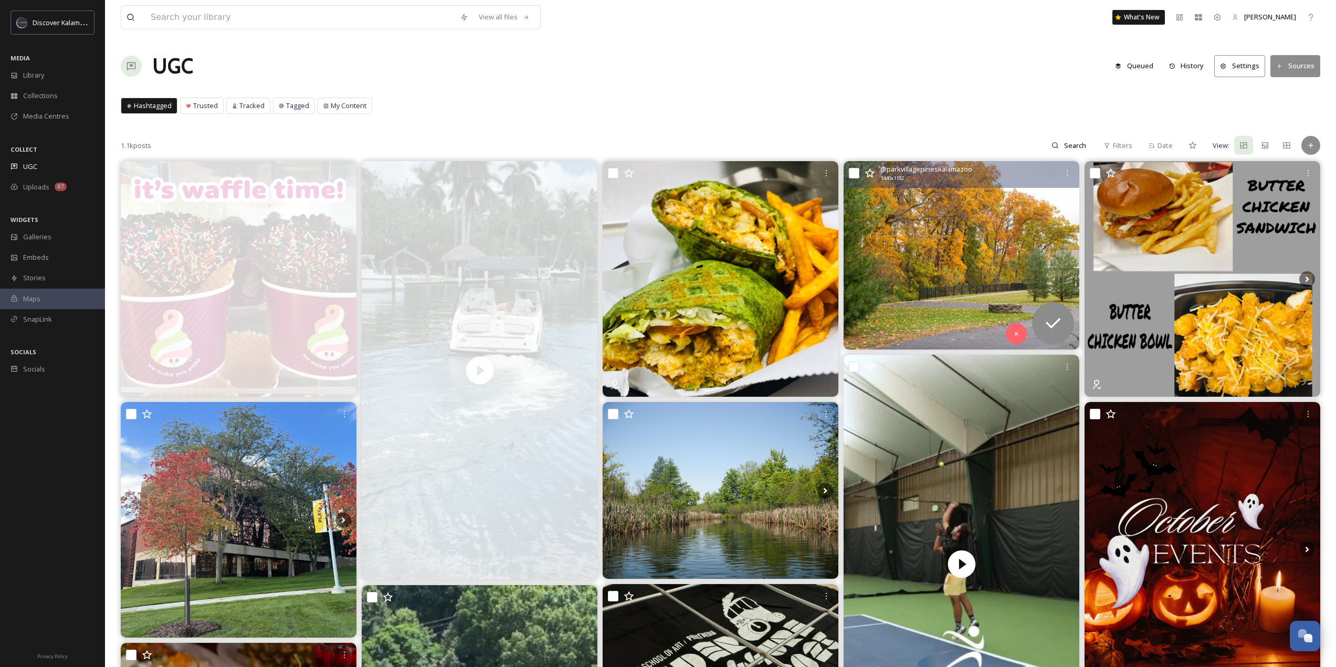
click at [955, 270] on img at bounding box center [961, 255] width 236 height 188
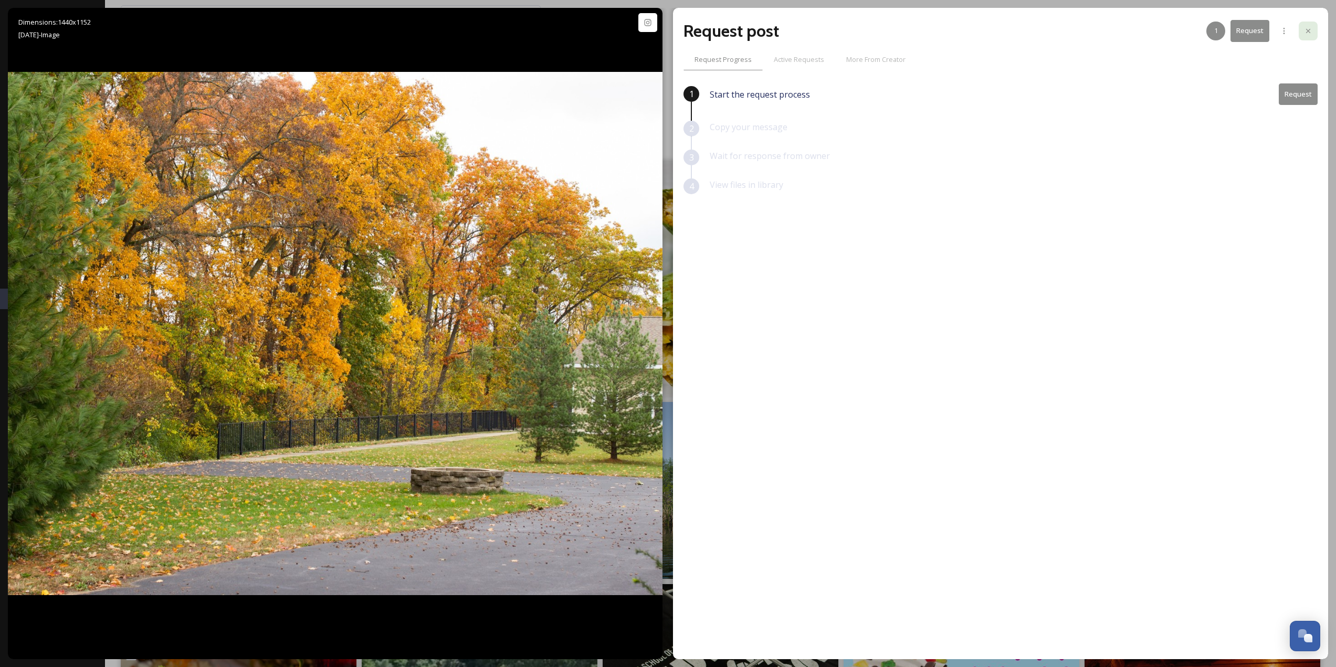
click at [1303, 35] on div at bounding box center [1308, 31] width 19 height 19
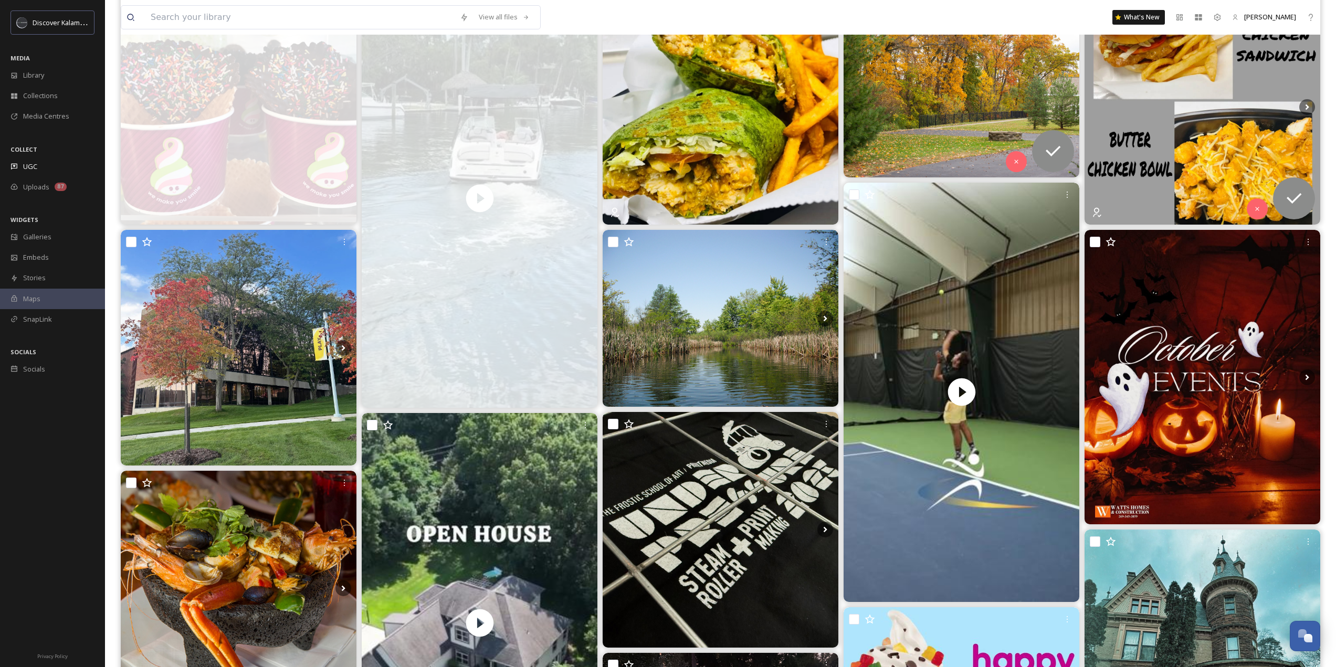
scroll to position [210, 0]
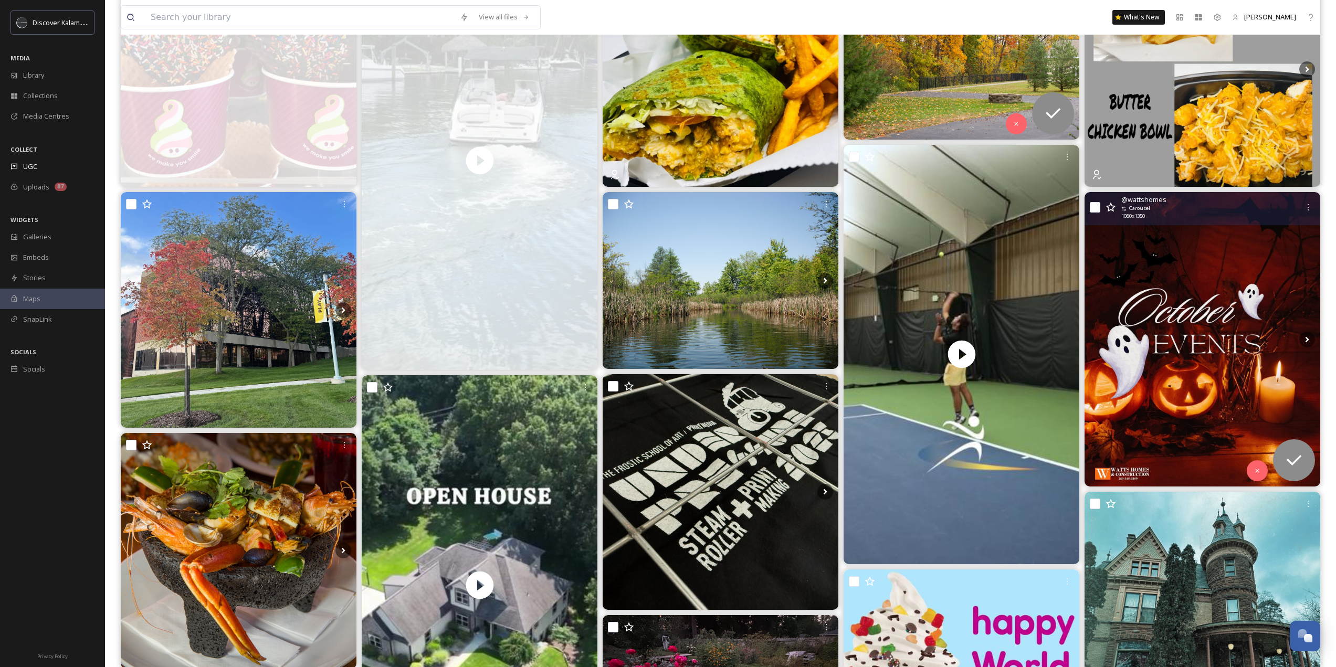
click at [1216, 366] on img at bounding box center [1202, 339] width 236 height 294
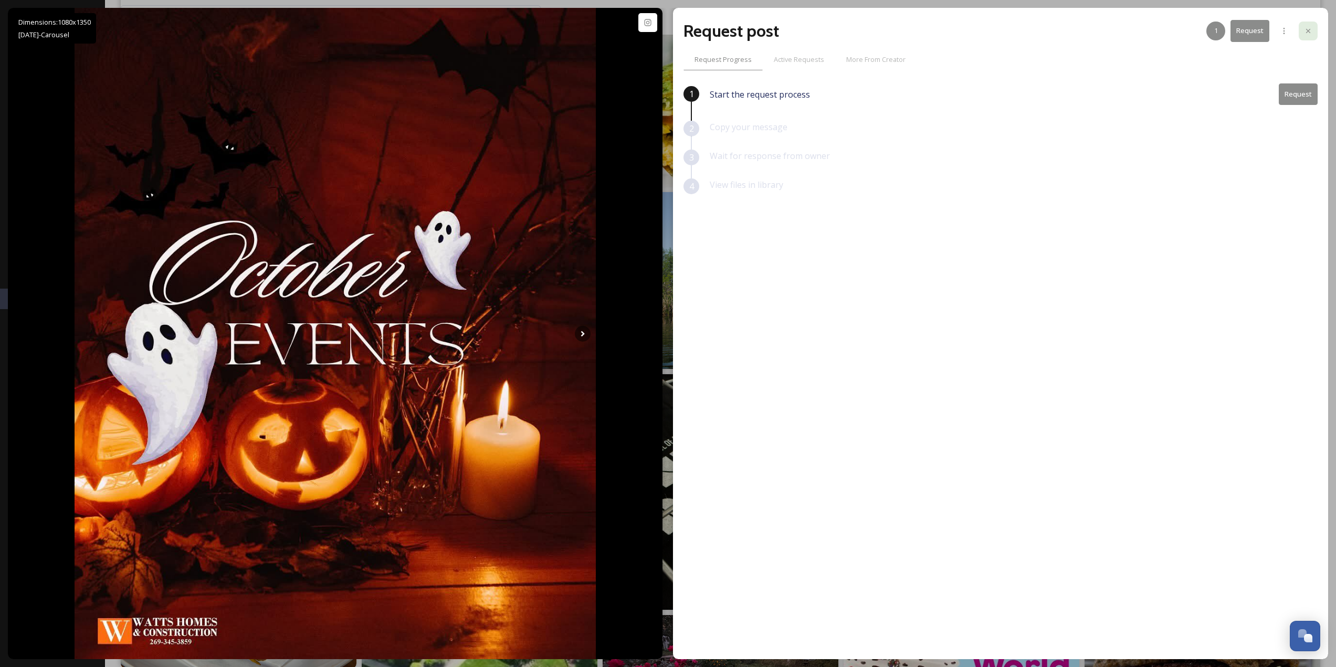
click at [1308, 36] on div at bounding box center [1308, 31] width 19 height 19
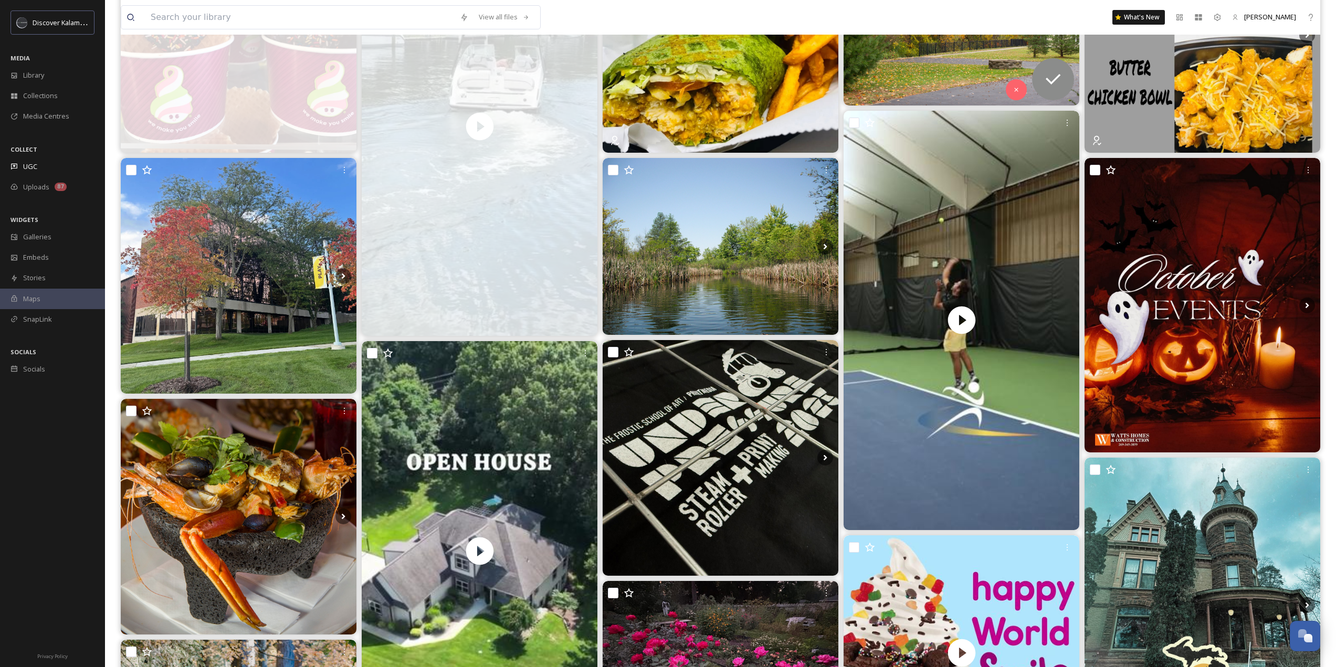
scroll to position [262, 0]
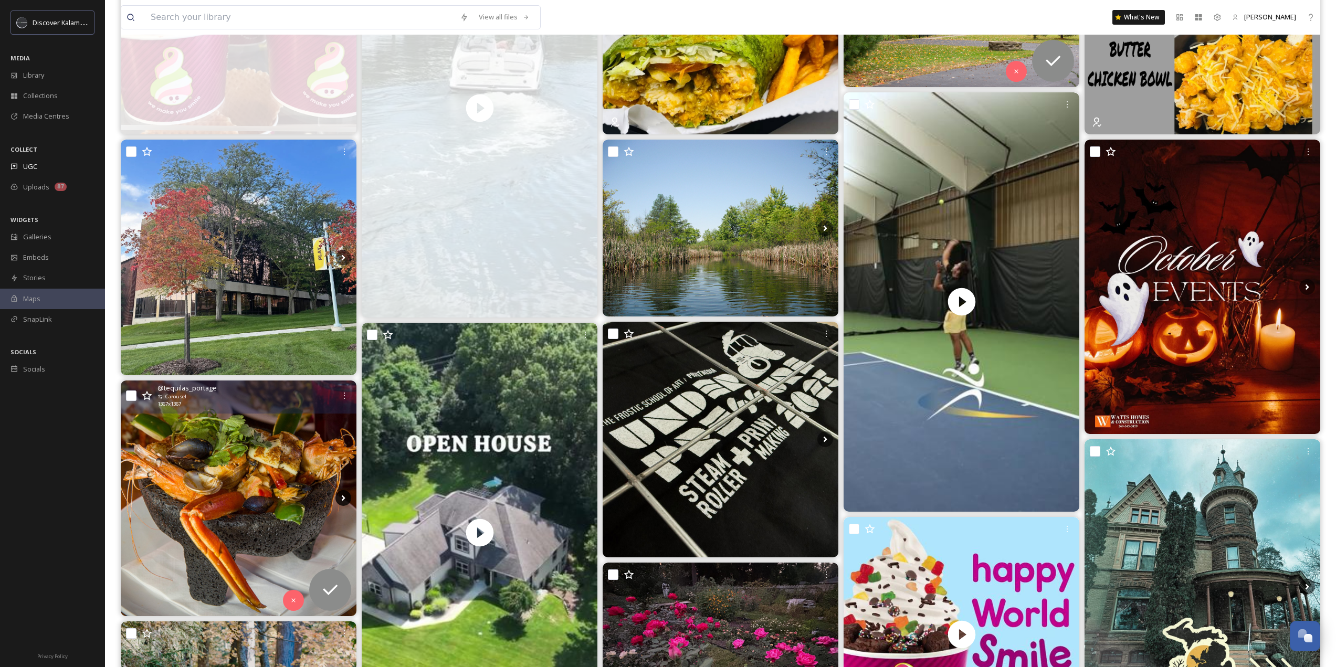
click at [340, 497] on icon at bounding box center [343, 498] width 16 height 16
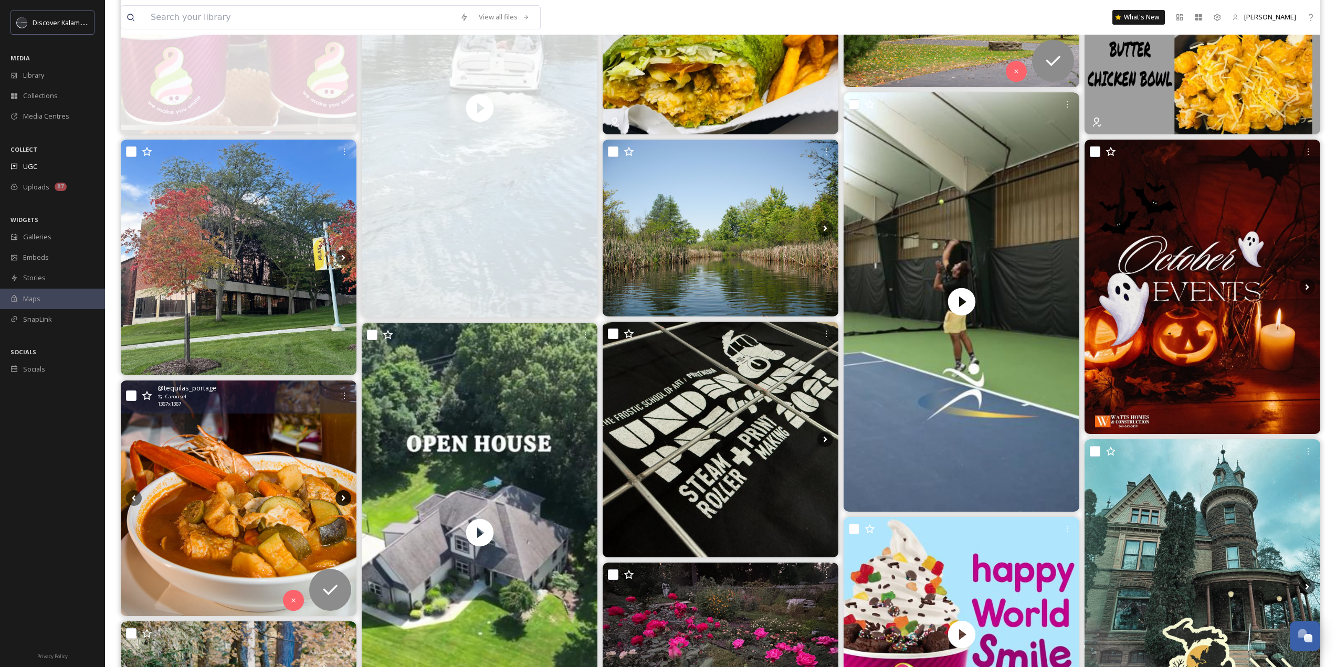
click at [340, 497] on icon at bounding box center [343, 498] width 16 height 16
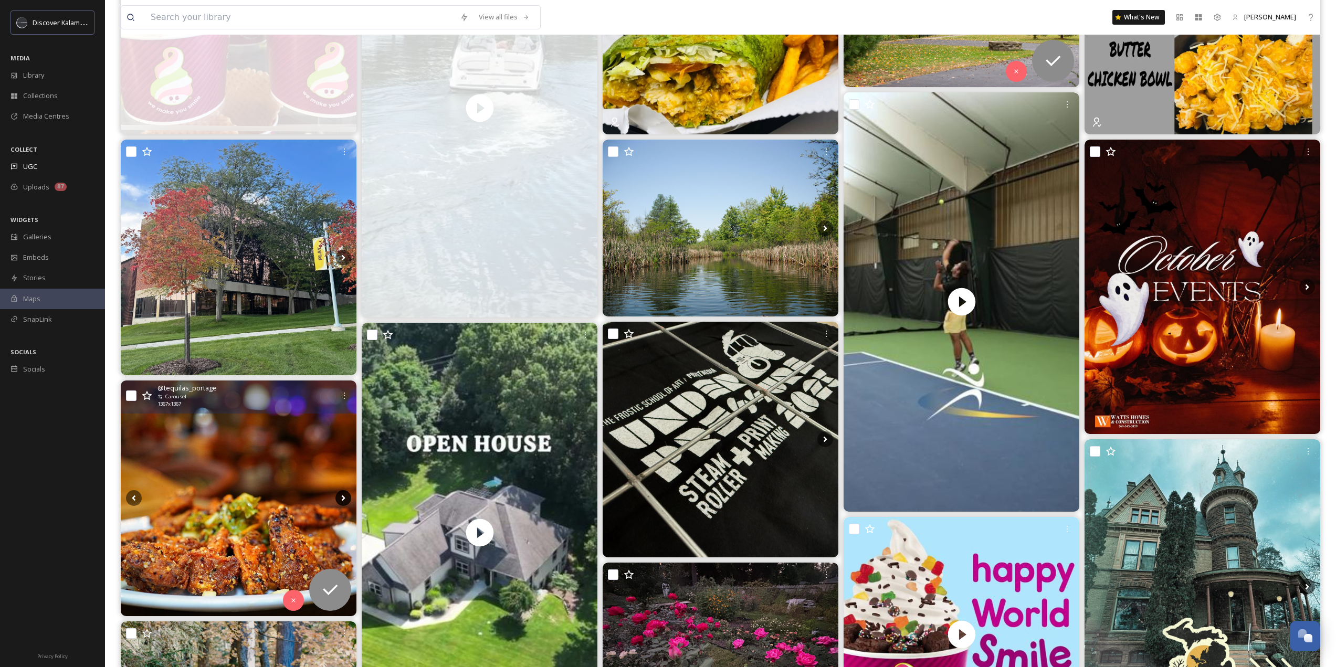
click at [340, 497] on icon at bounding box center [343, 498] width 16 height 16
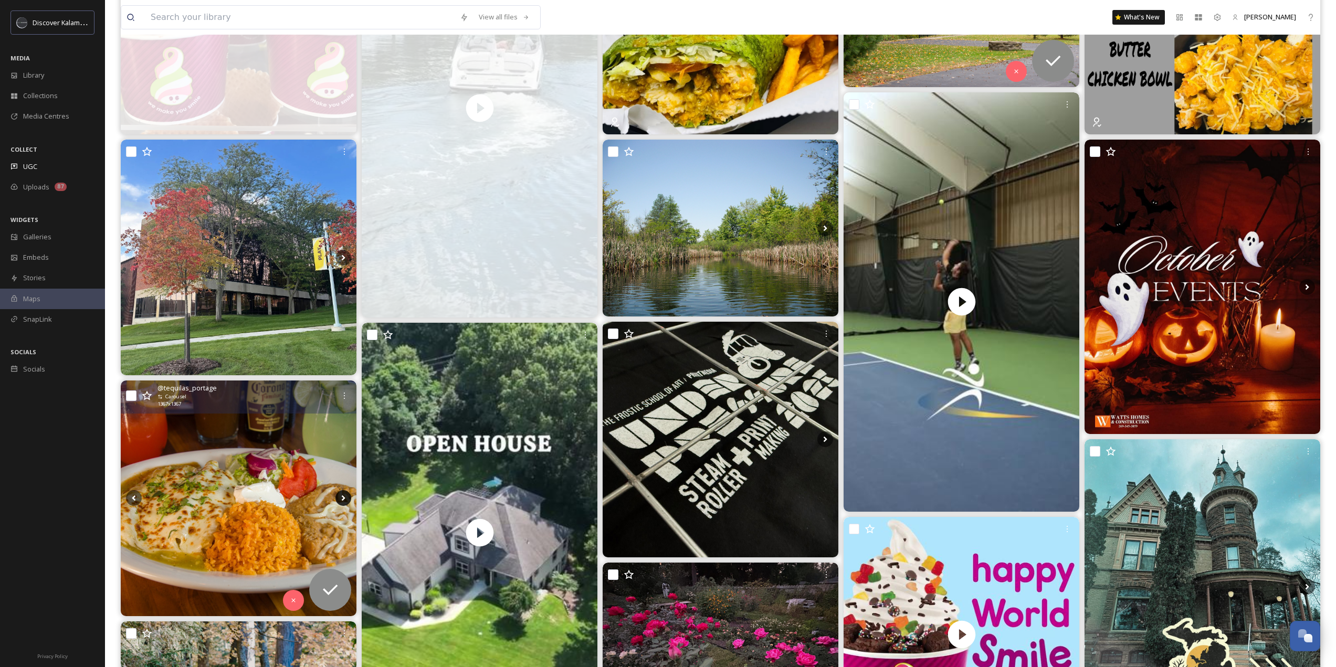
click at [340, 497] on icon at bounding box center [343, 498] width 16 height 16
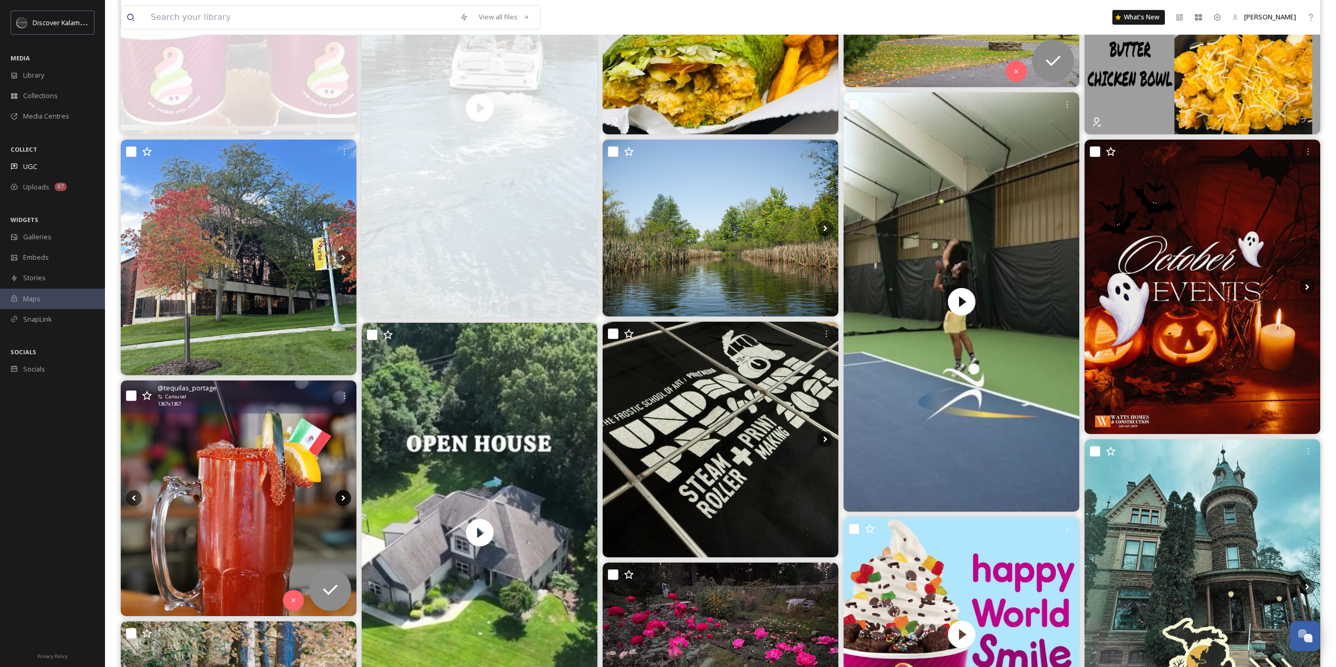
click at [340, 497] on icon at bounding box center [343, 498] width 16 height 16
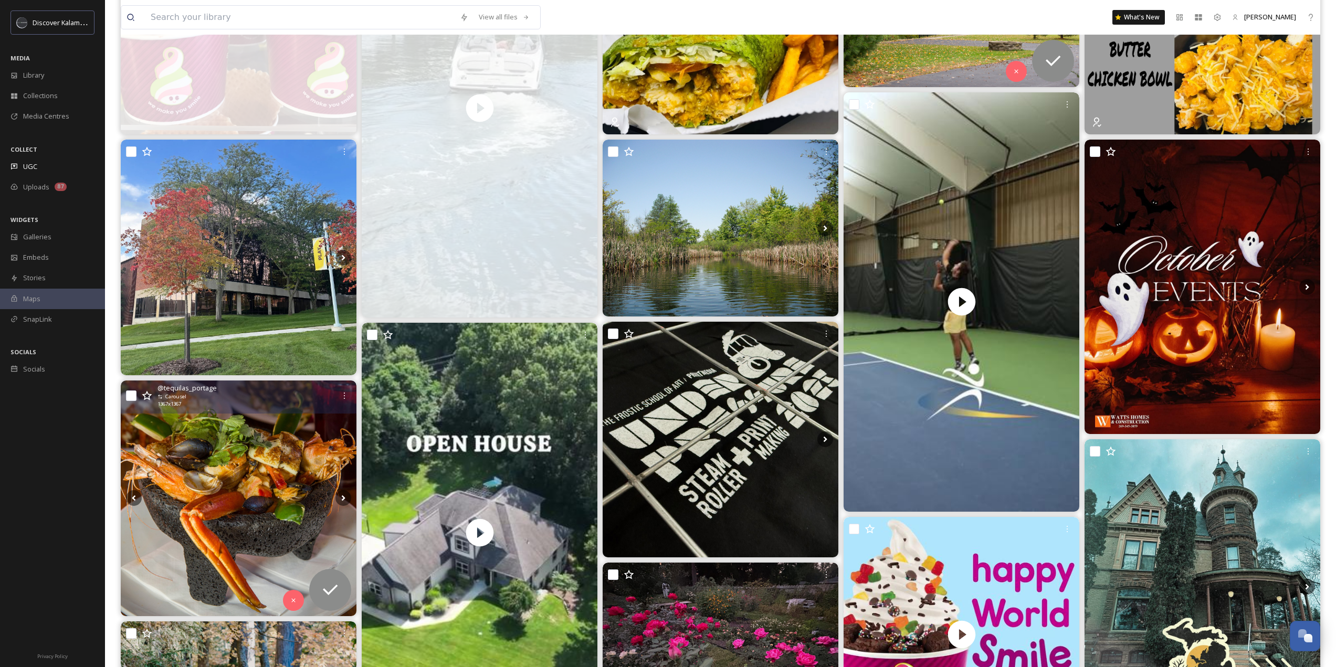
click at [273, 488] on img at bounding box center [239, 499] width 236 height 236
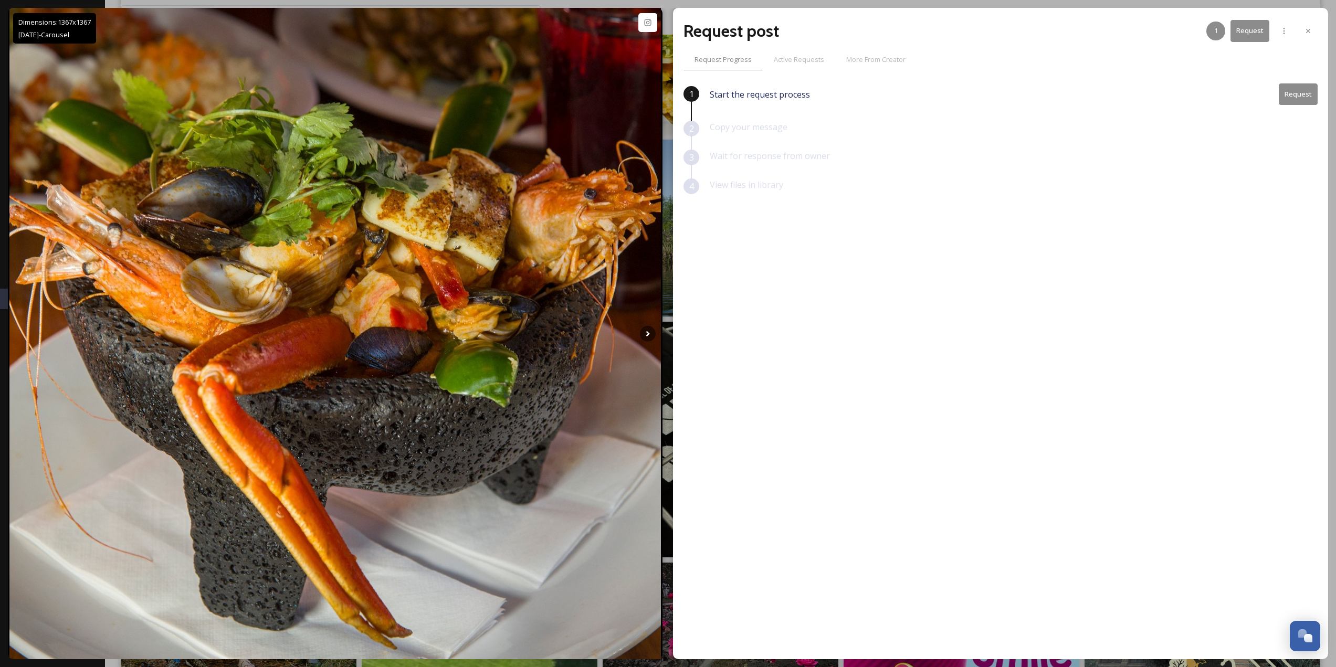
click at [1297, 101] on button "Request" at bounding box center [1298, 94] width 39 height 22
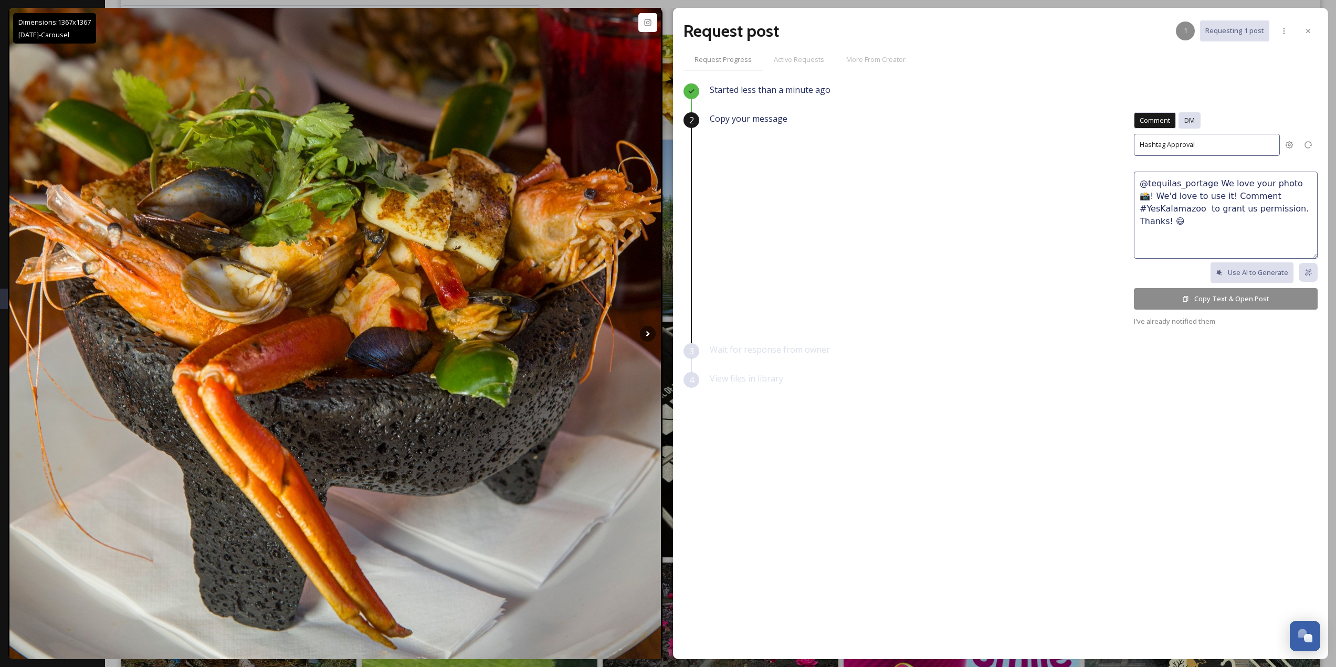
click at [1190, 122] on span "DM" at bounding box center [1189, 120] width 10 height 10
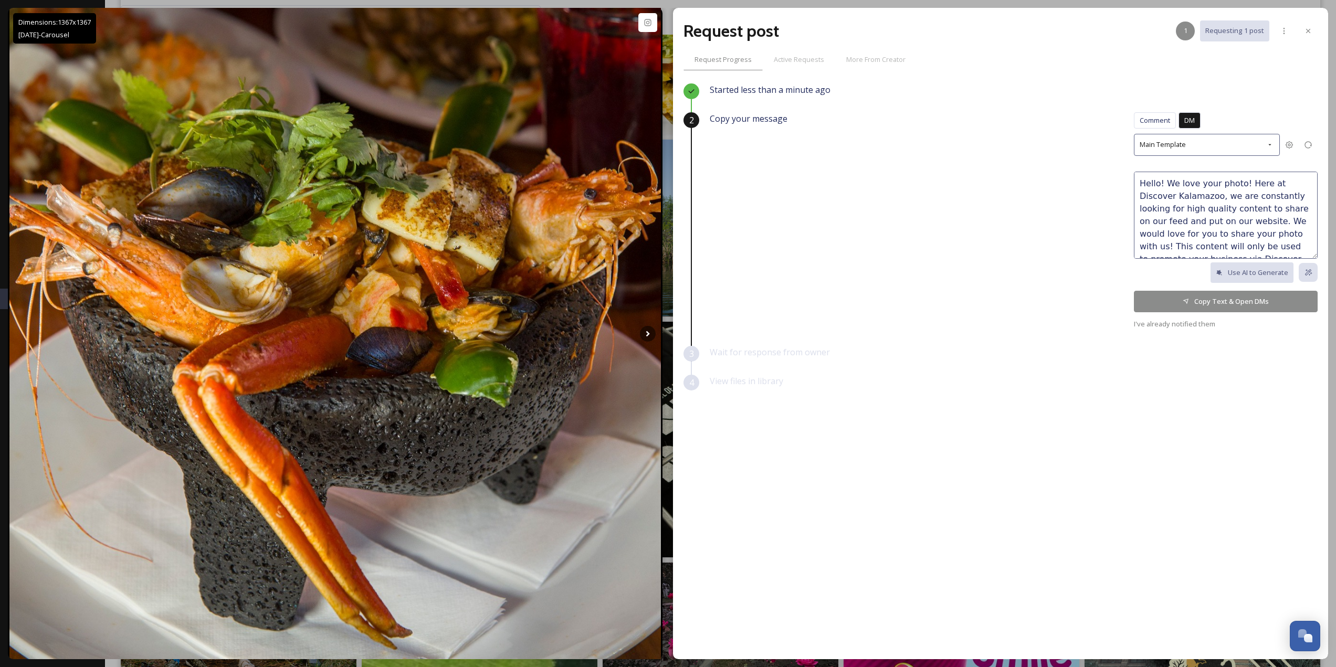
click at [1238, 185] on textarea "Hello! We love your photo! Here at Discover Kalamazoo, we are constantly lookin…" at bounding box center [1226, 215] width 184 height 87
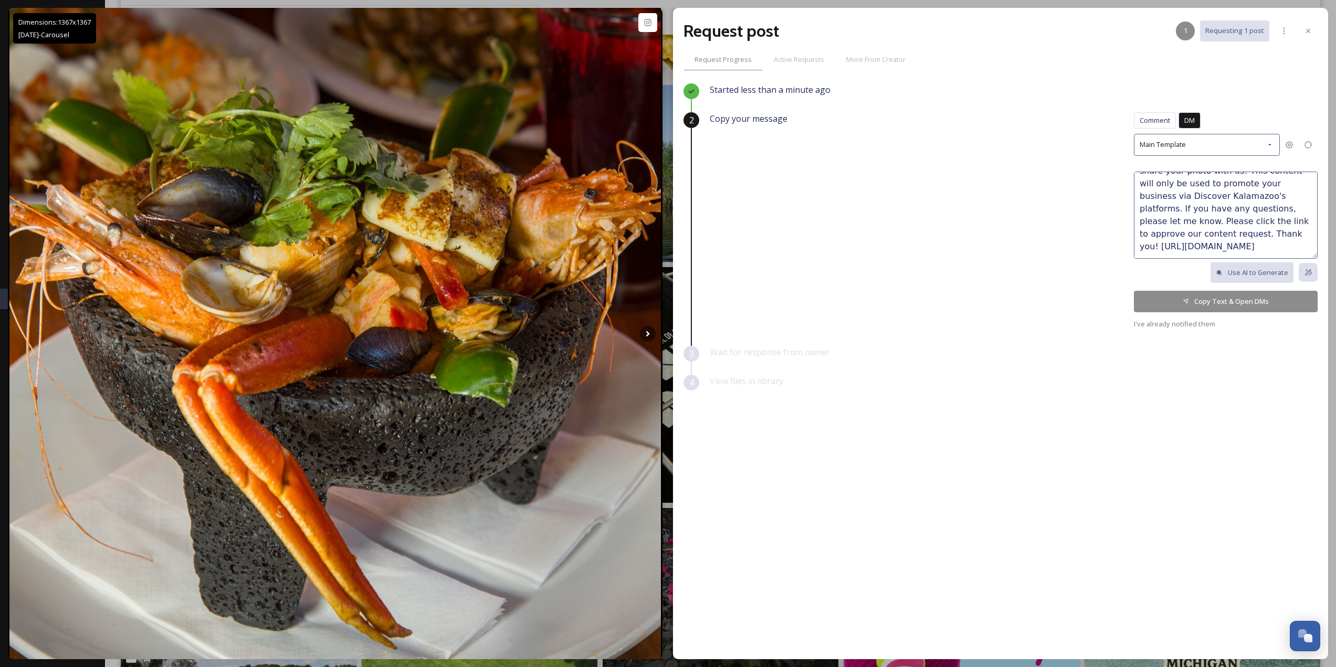
scroll to position [420, 0]
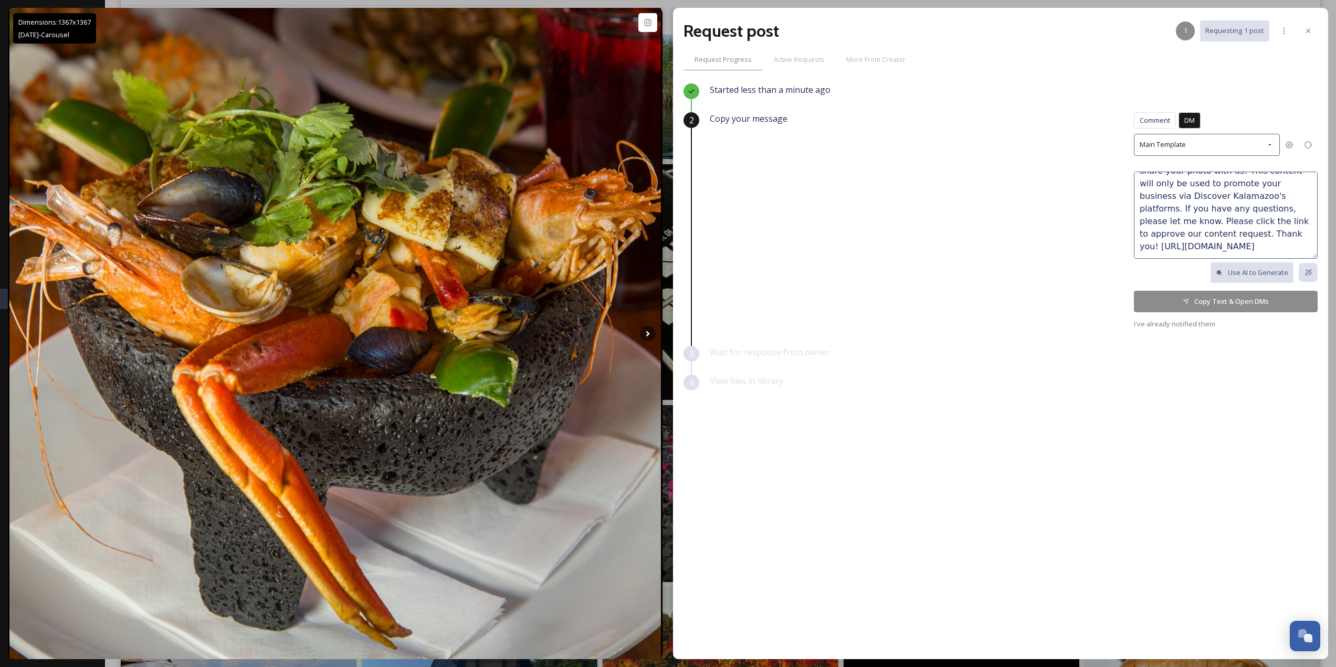
type textarea "Hello! We love your photos of your cuisine! Here at Discover Kalamazoo, we are …"
click at [1210, 297] on button "Copy Text & Open DMs" at bounding box center [1226, 302] width 184 height 22
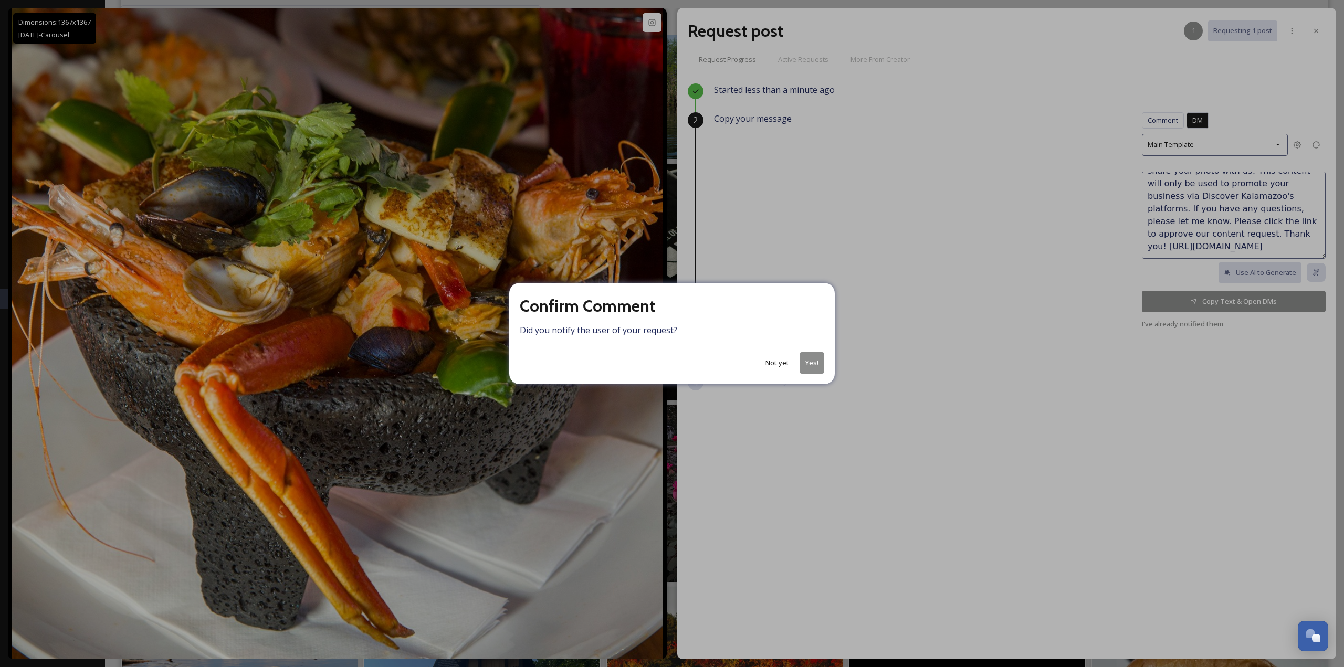
click at [804, 364] on button "Yes!" at bounding box center [811, 363] width 25 height 22
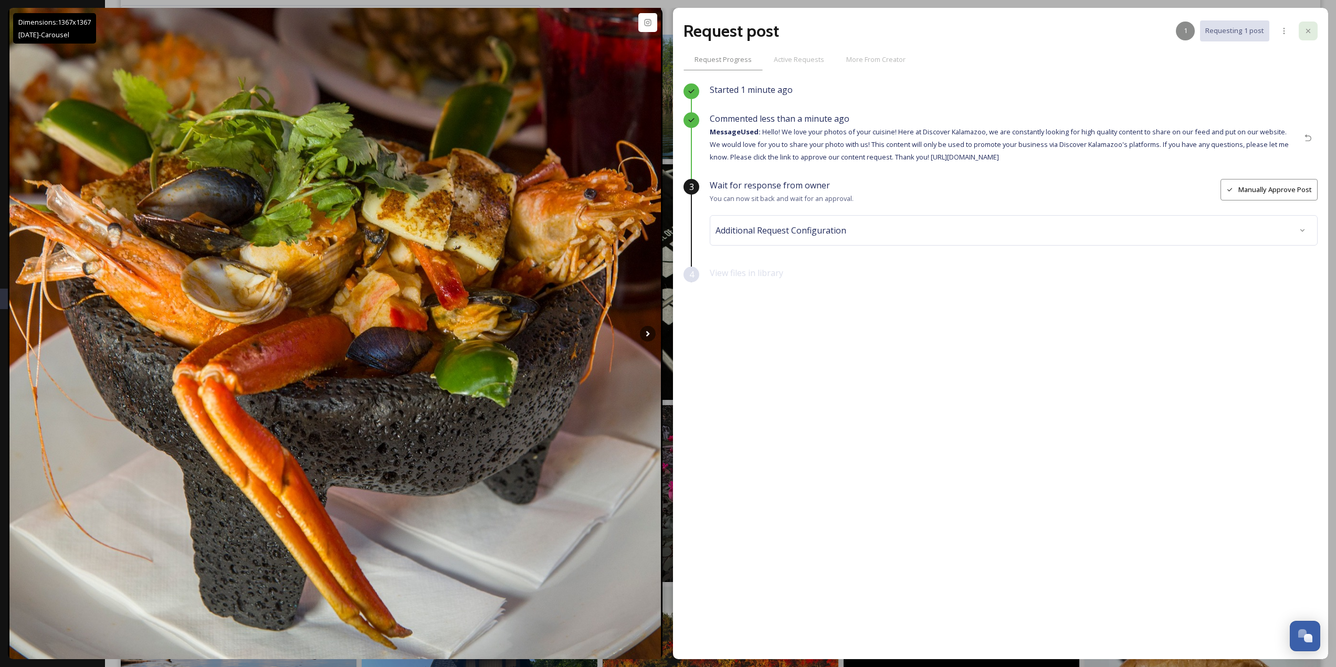
click at [1308, 33] on icon at bounding box center [1308, 31] width 8 height 8
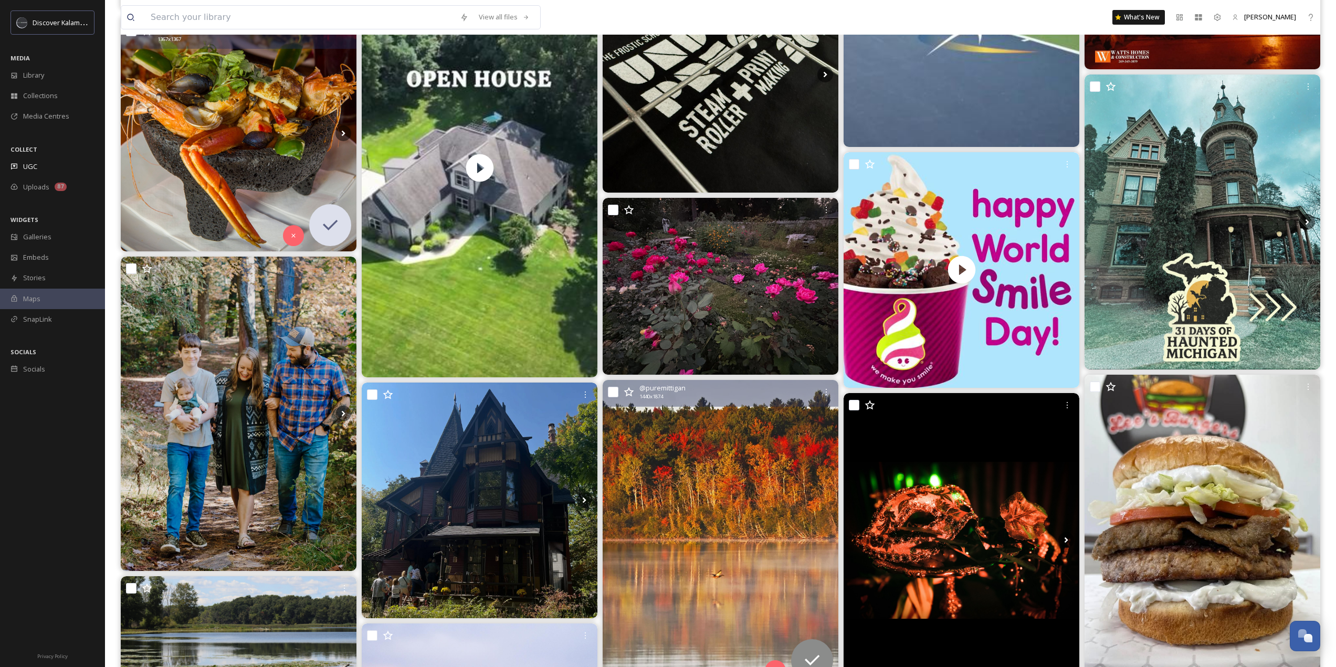
scroll to position [630, 0]
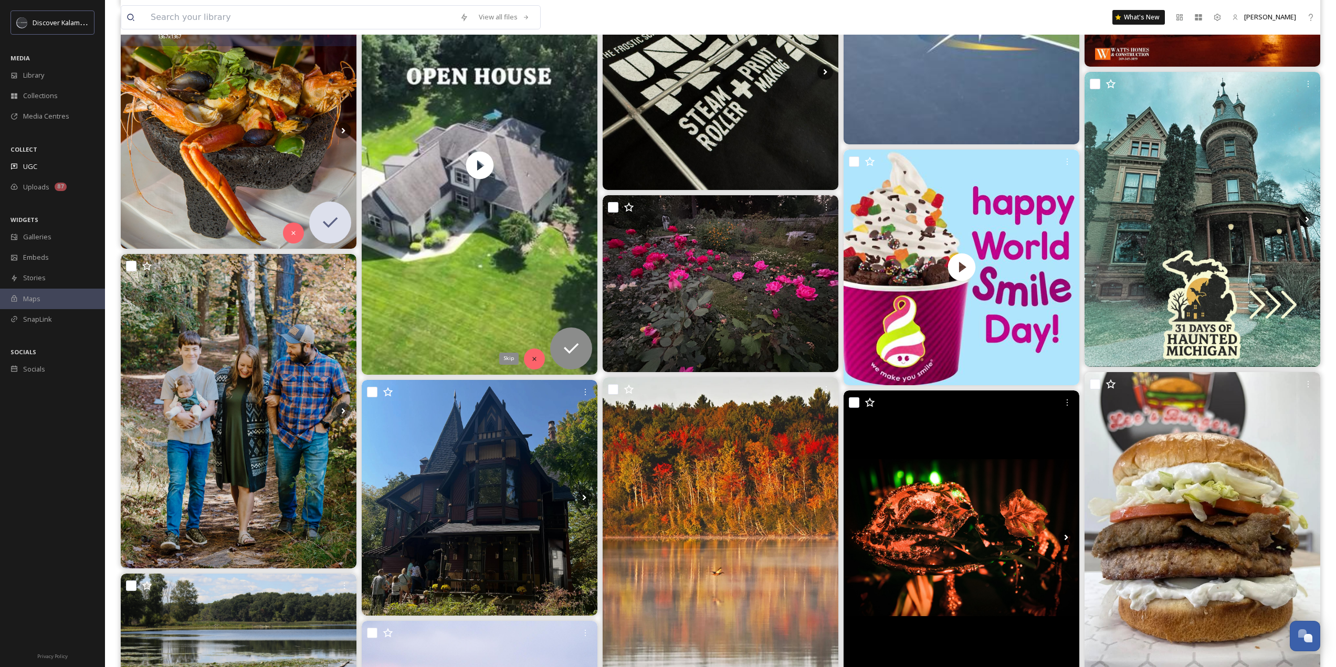
click at [528, 358] on div "Skip" at bounding box center [534, 359] width 21 height 21
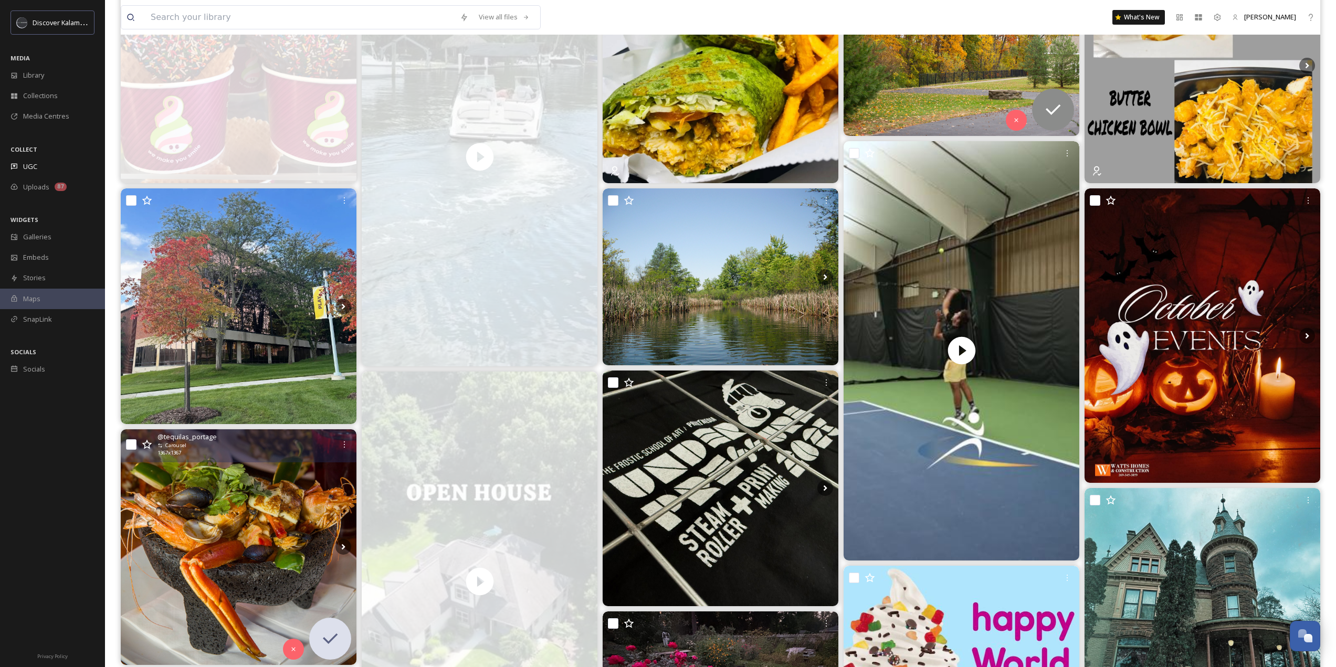
scroll to position [0, 0]
